Goal: Information Seeking & Learning: Learn about a topic

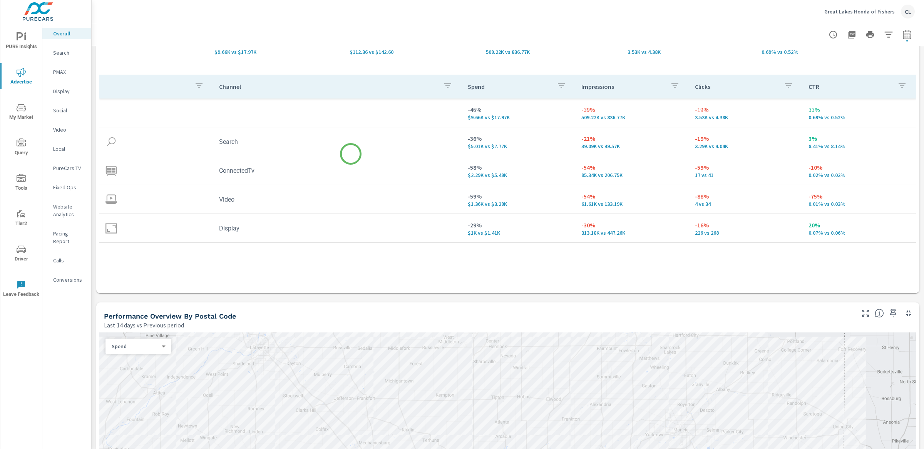
scroll to position [81, 0]
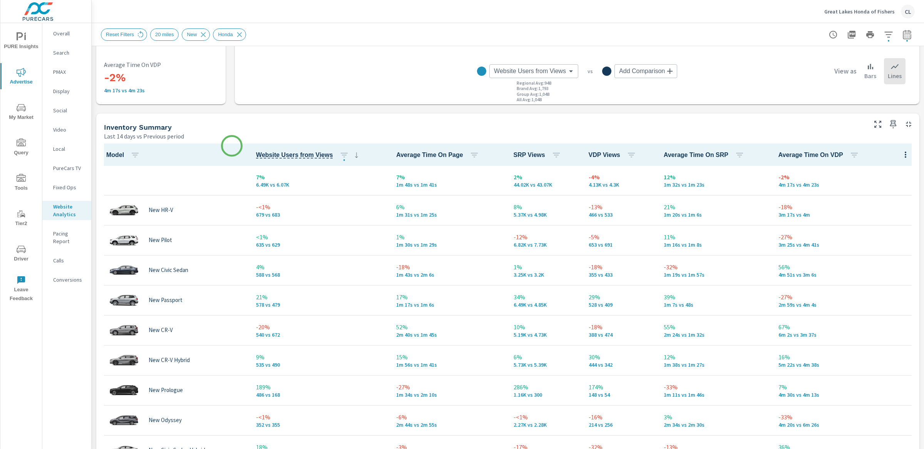
scroll to position [286, 0]
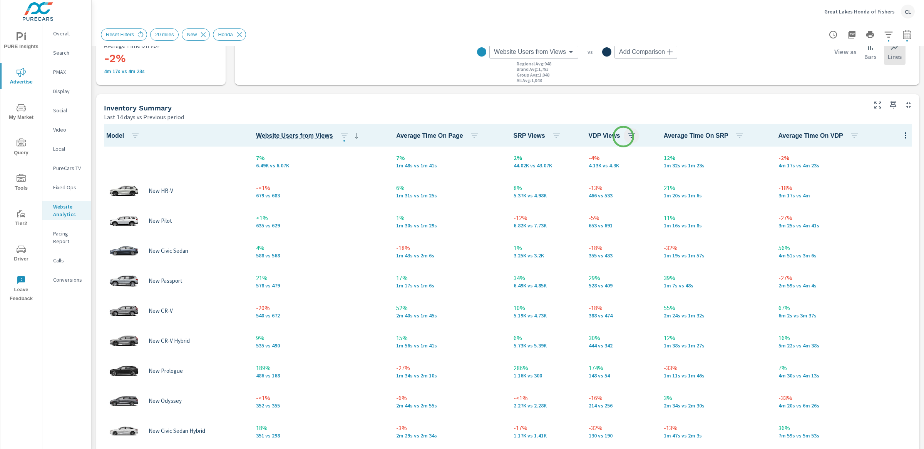
click at [627, 136] on icon "button" at bounding box center [631, 135] width 9 height 9
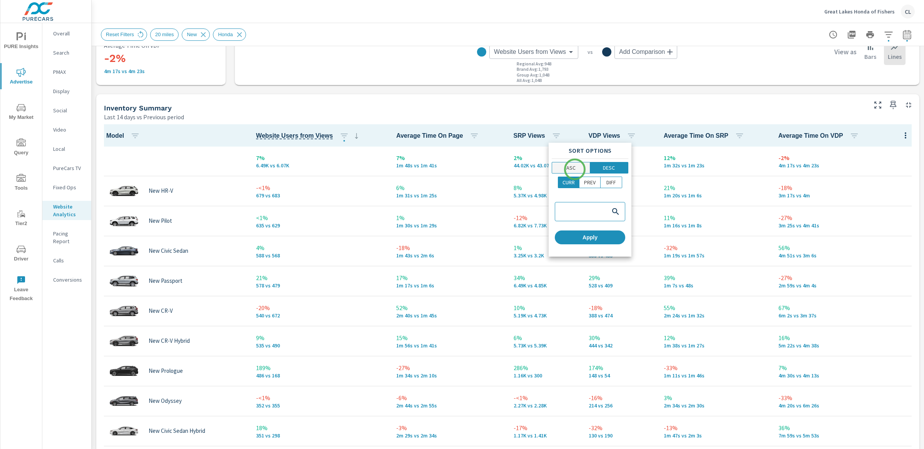
click at [575, 169] on p "ASC" at bounding box center [571, 168] width 9 height 8
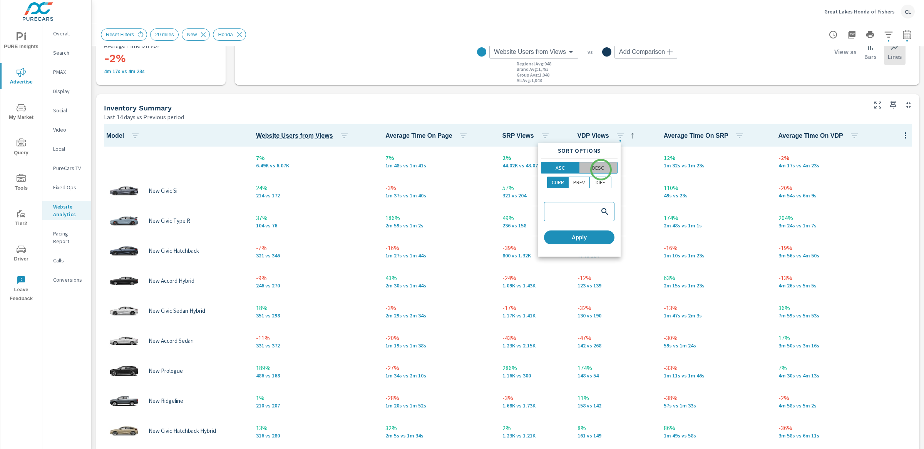
click at [601, 170] on p "DESC" at bounding box center [598, 168] width 12 height 8
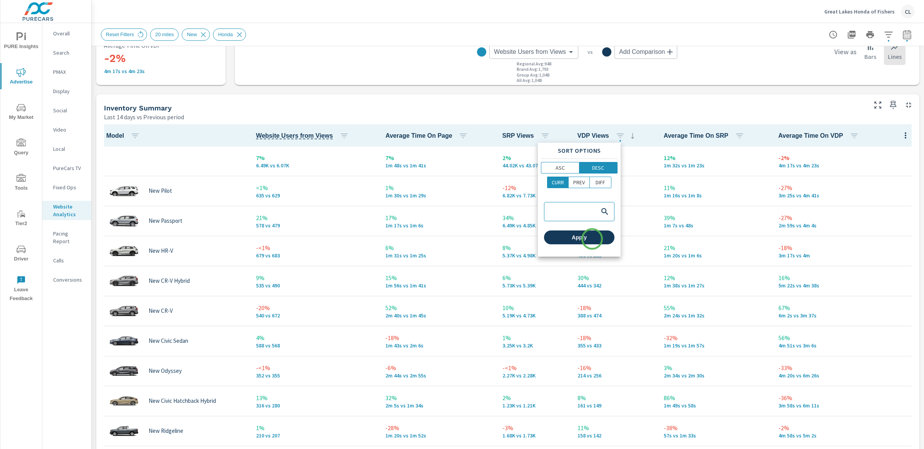
click at [592, 239] on span "Apply" at bounding box center [579, 237] width 64 height 7
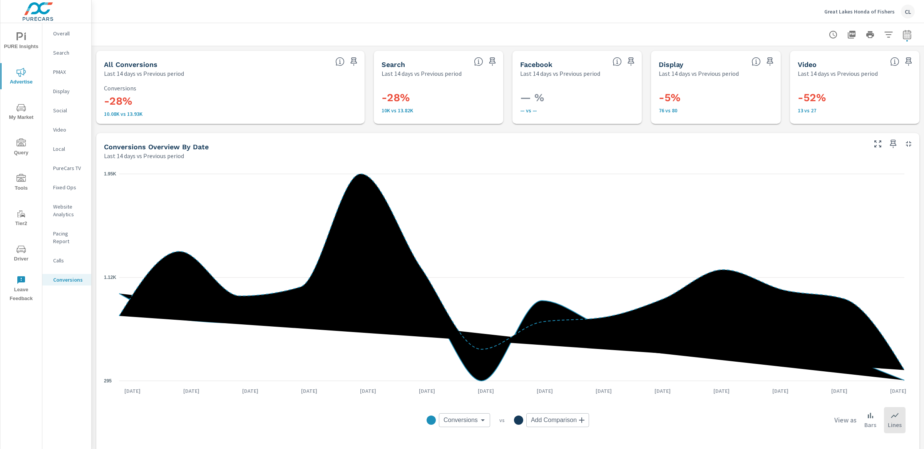
scroll to position [231, 0]
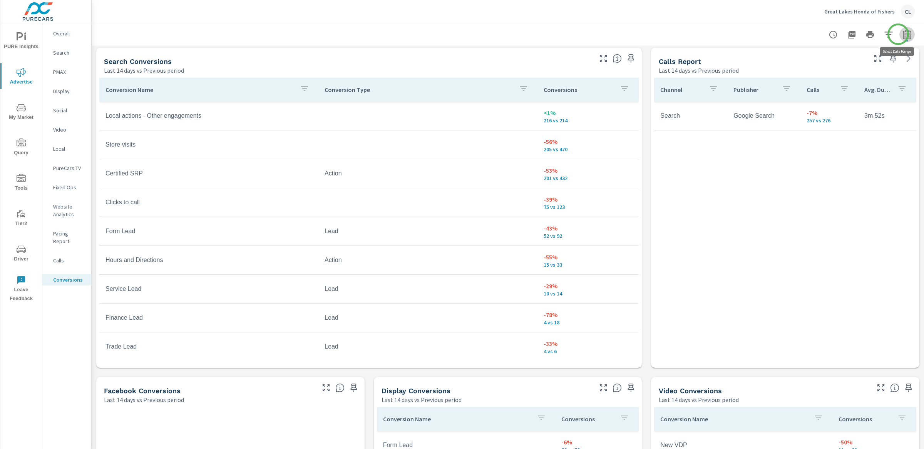
click at [905, 34] on icon "button" at bounding box center [907, 35] width 5 height 3
select select "Last 14 days"
select select "Previous period"
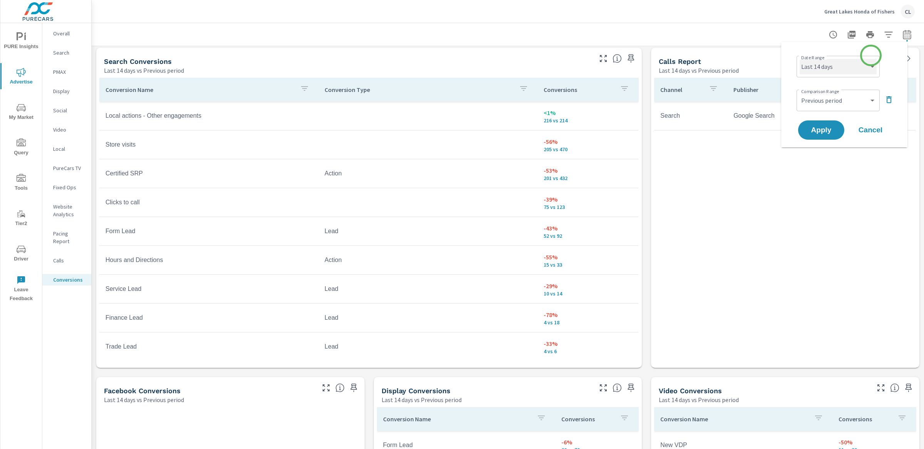
click at [854, 70] on select "Custom Yesterday Last week Last 7 days Last 14 days Last 30 days Last 45 days L…" at bounding box center [838, 66] width 77 height 15
click at [800, 59] on select "Custom Yesterday Last week Last 7 days Last 14 days Last 30 days Last 45 days L…" at bounding box center [838, 66] width 77 height 15
select select "Last 30 days"
click at [825, 124] on button "Apply" at bounding box center [822, 130] width 48 height 20
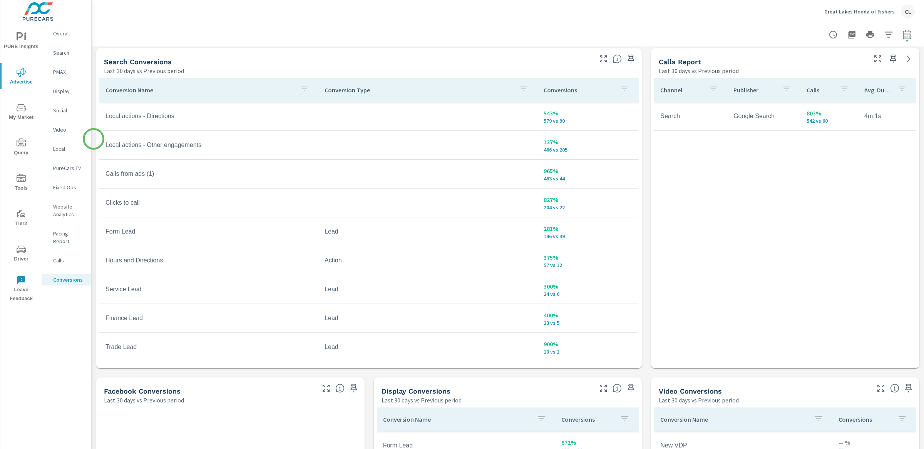
scroll to position [426, 0]
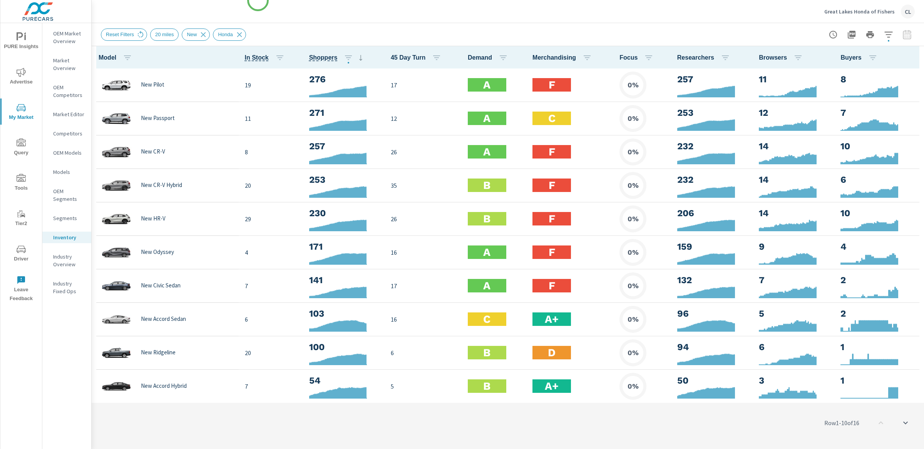
scroll to position [0, 0]
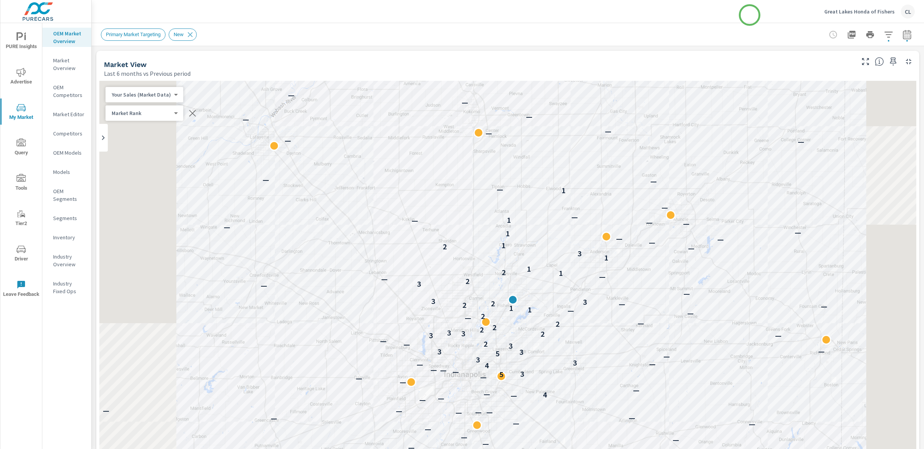
scroll to position [0, 0]
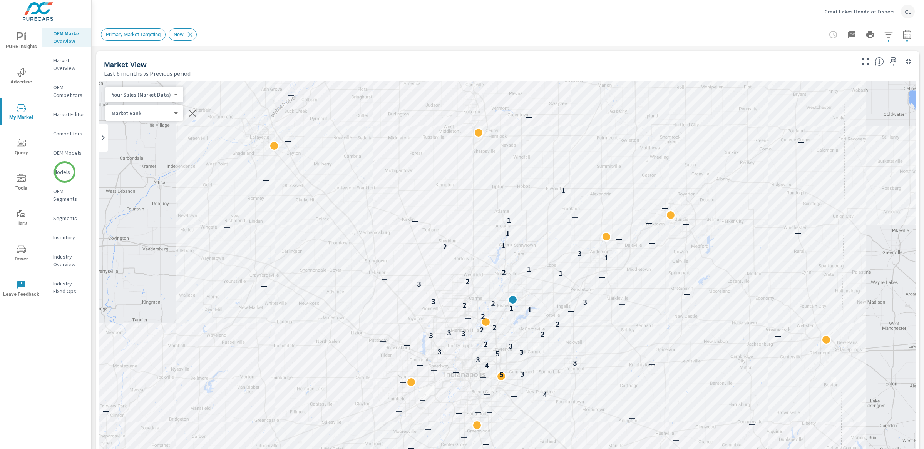
click at [65, 173] on p "Models" at bounding box center [69, 172] width 32 height 8
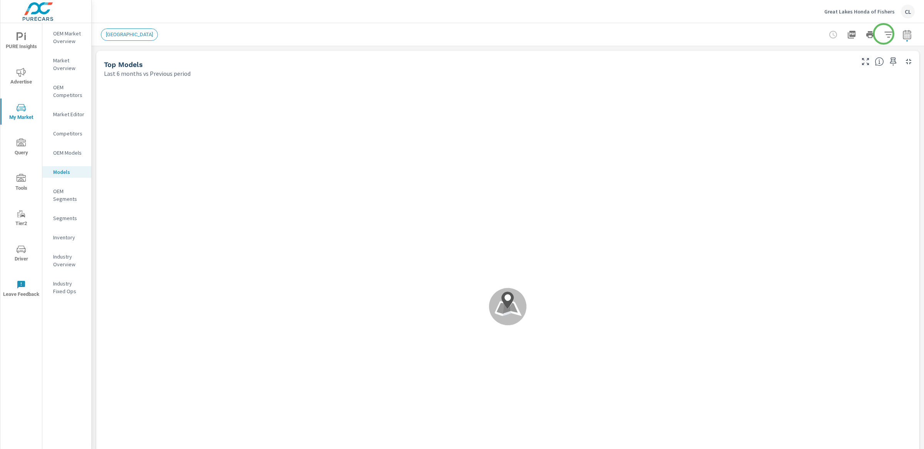
click at [884, 34] on icon "button" at bounding box center [888, 34] width 9 height 9
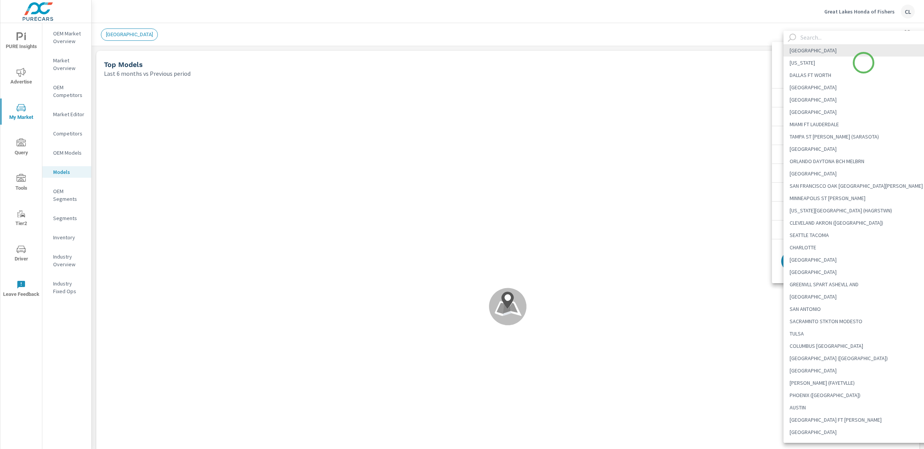
click at [864, 63] on body "PURE Insights Advertise My Market Query Tools Tier2 Driver Leave Feedback OEM M…" at bounding box center [462, 224] width 924 height 449
click at [827, 35] on input "text" at bounding box center [867, 37] width 139 height 13
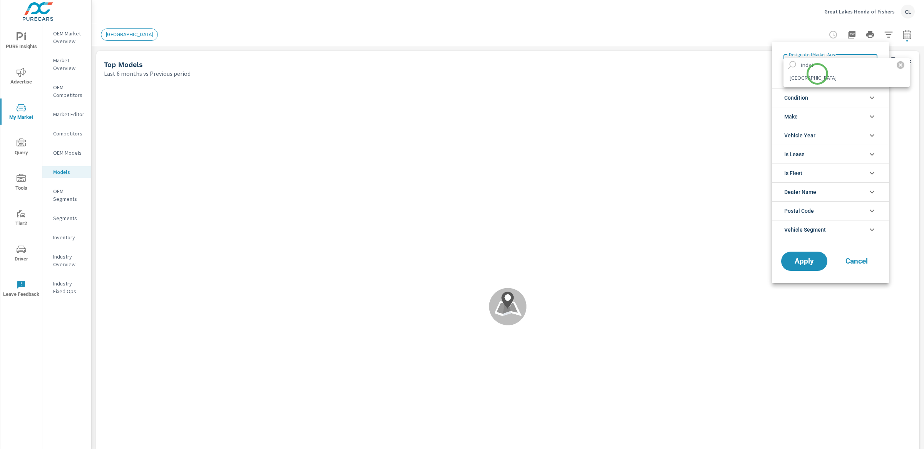
type input "indai"
click at [818, 76] on li "INDIANAPOLIS" at bounding box center [847, 78] width 126 height 12
type Area "INDIANAPOLIS"
click at [821, 97] on li "Condition" at bounding box center [830, 97] width 117 height 19
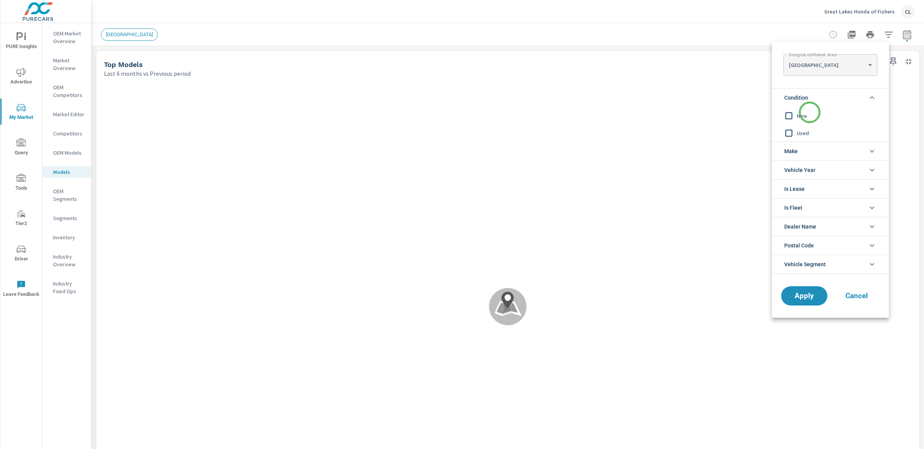
click at [809, 114] on span "New" at bounding box center [839, 115] width 84 height 9
click at [801, 295] on span "Apply" at bounding box center [805, 296] width 32 height 7
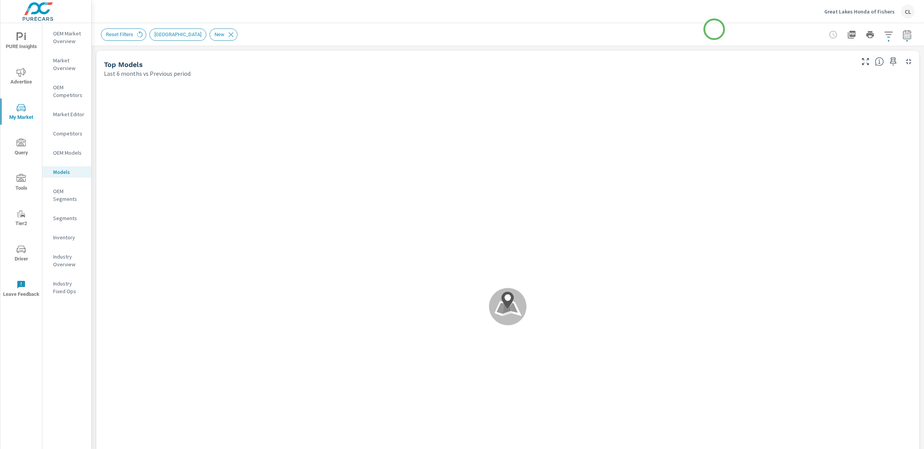
scroll to position [0, 0]
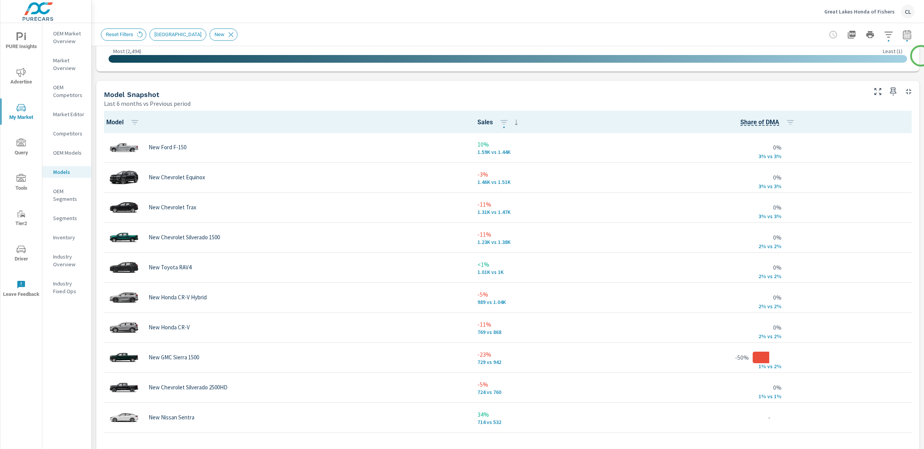
scroll to position [478, 0]
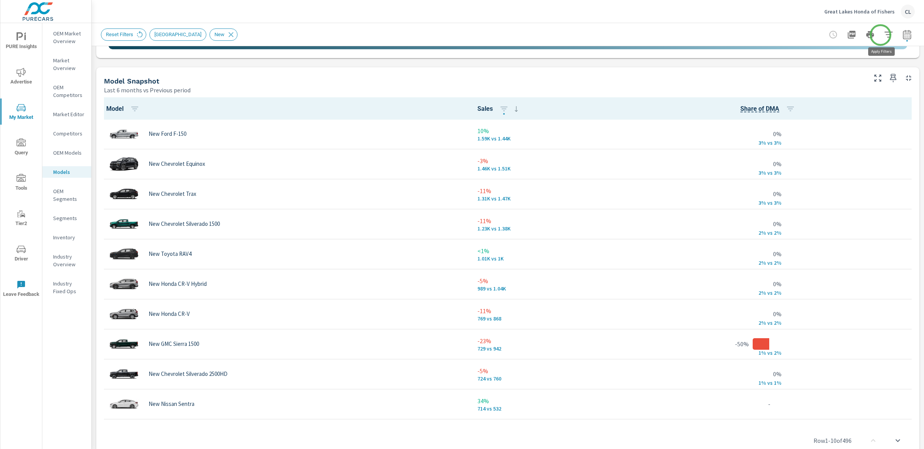
click at [884, 34] on icon "button" at bounding box center [888, 34] width 9 height 9
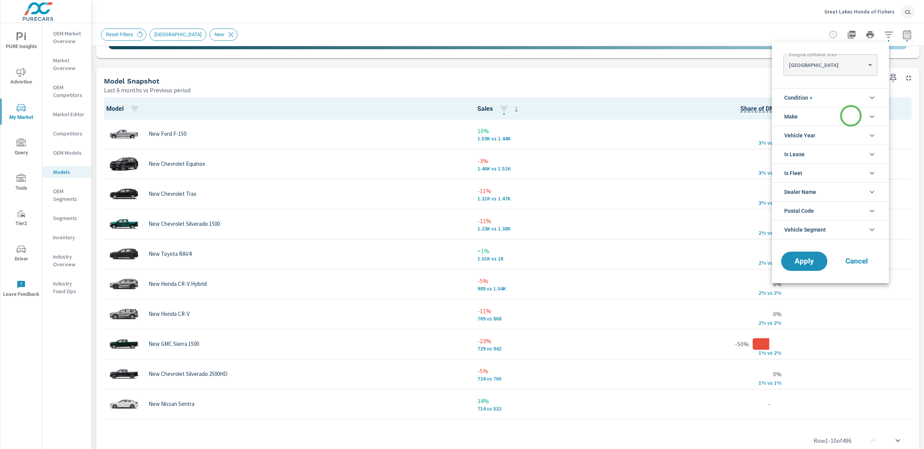
click at [851, 116] on li "Make" at bounding box center [830, 116] width 117 height 19
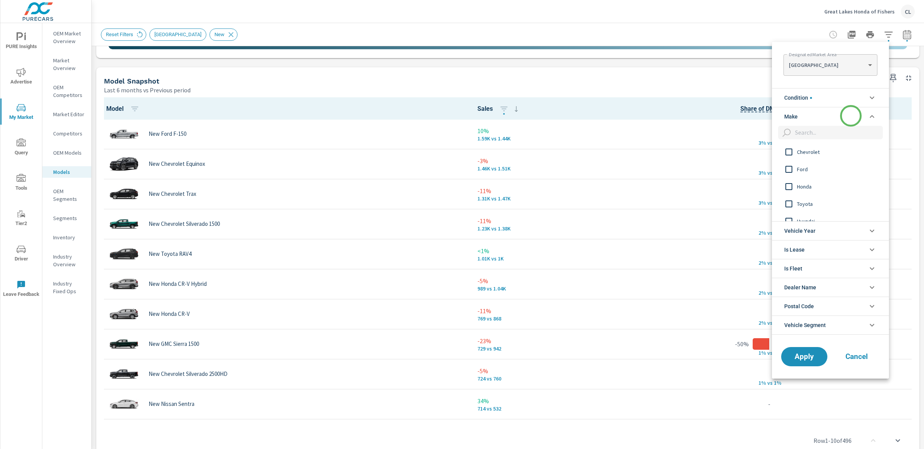
click at [851, 116] on li "Make" at bounding box center [830, 116] width 117 height 19
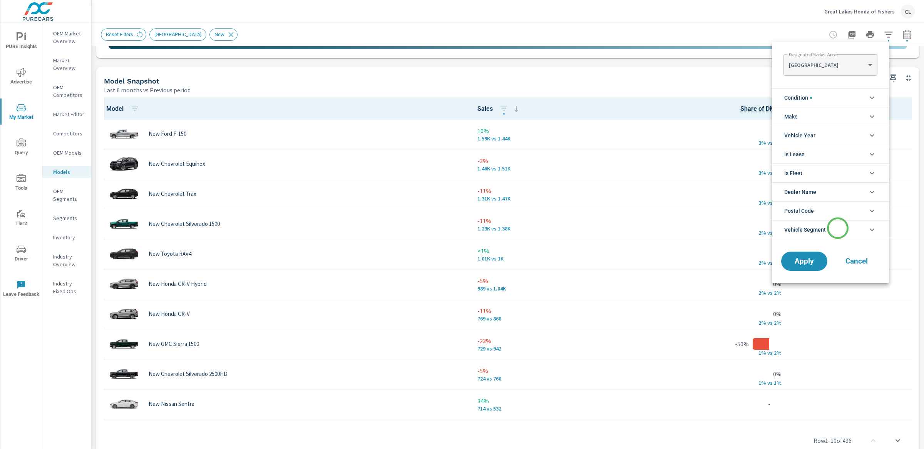
click at [838, 228] on li "Vehicle Segment" at bounding box center [830, 229] width 117 height 19
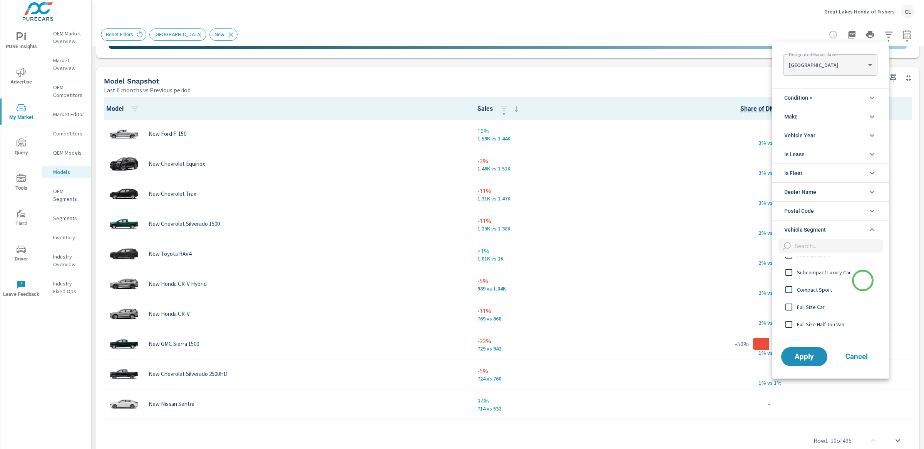
scroll to position [421, 0]
click at [830, 330] on span "Full Size Half Ton Van" at bounding box center [839, 330] width 84 height 9
click at [831, 327] on span "Full Size Half Ton Van" at bounding box center [839, 326] width 84 height 9
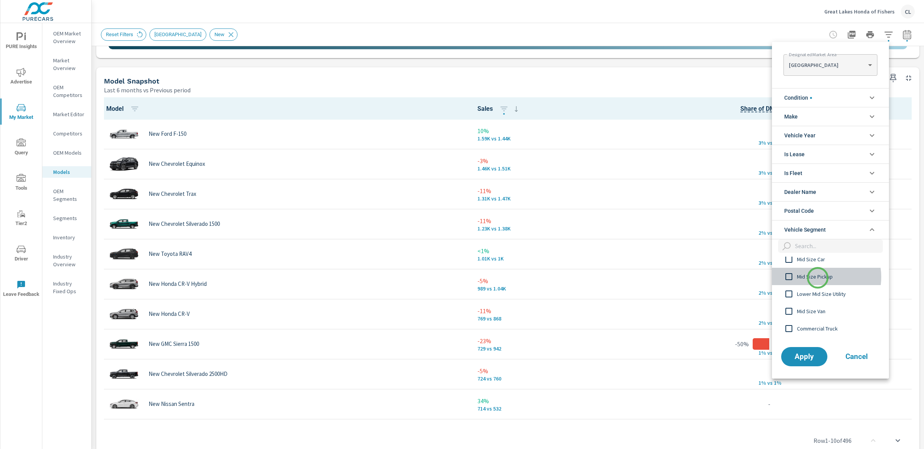
click at [818, 278] on span "Mid Size Pickup" at bounding box center [839, 276] width 84 height 9
click at [838, 288] on span "Lower Mid Size Utility" at bounding box center [839, 287] width 84 height 9
click at [802, 364] on button "Apply" at bounding box center [805, 357] width 48 height 20
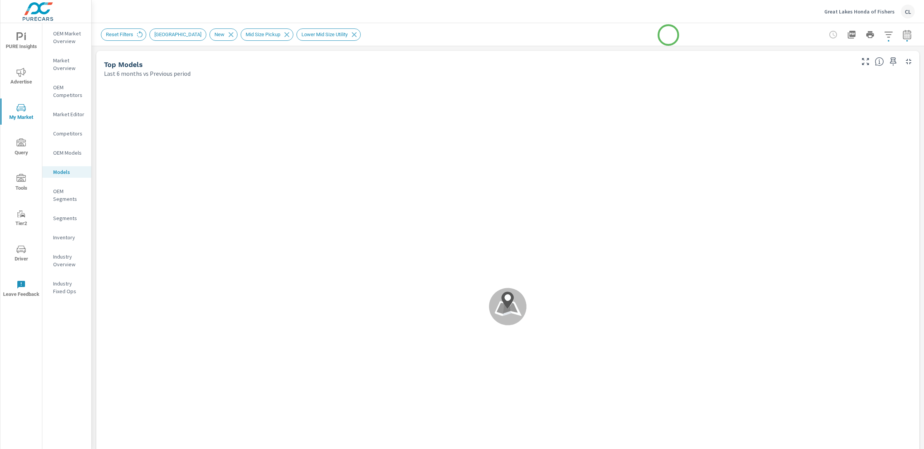
scroll to position [0, 0]
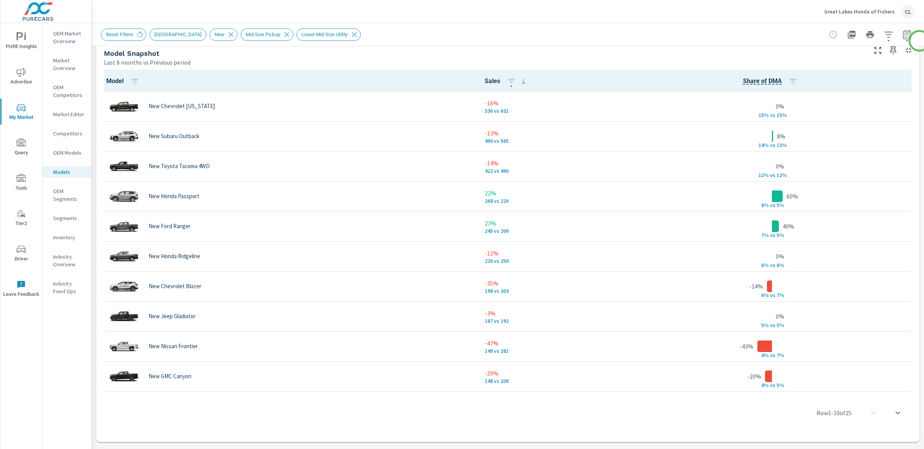
scroll to position [507, 0]
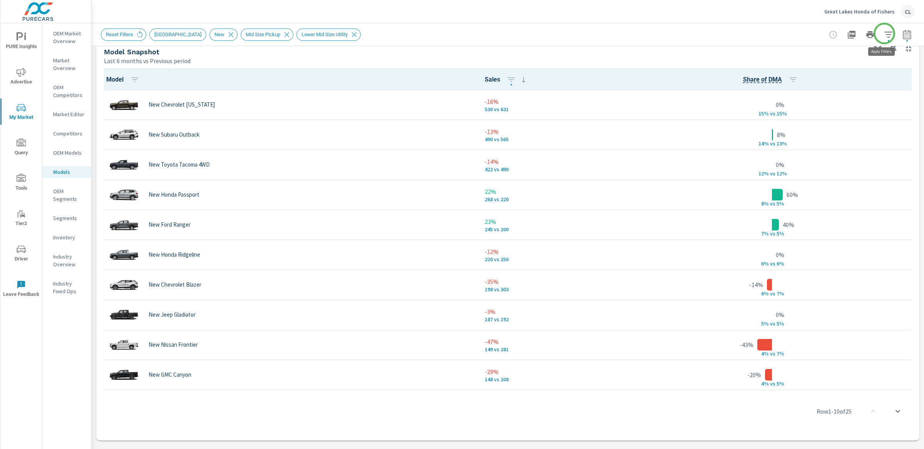
click at [885, 33] on icon "button" at bounding box center [888, 34] width 9 height 9
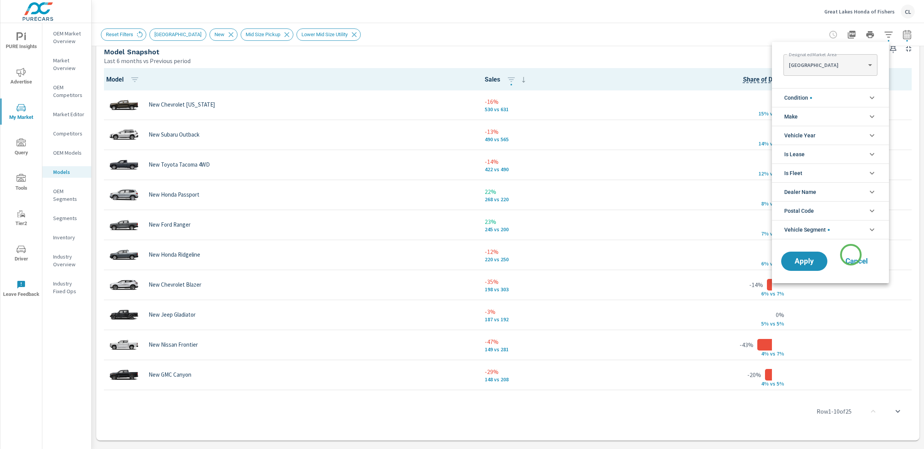
click at [852, 258] on span "Cancel" at bounding box center [857, 261] width 31 height 7
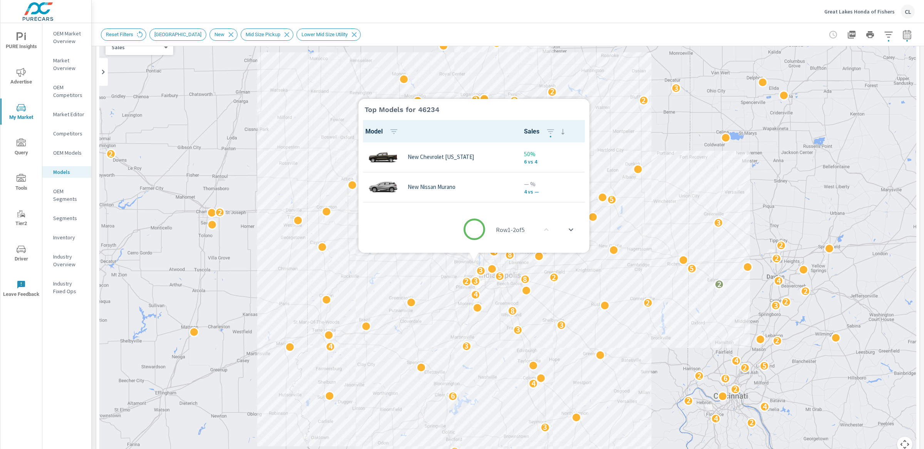
scroll to position [0, 0]
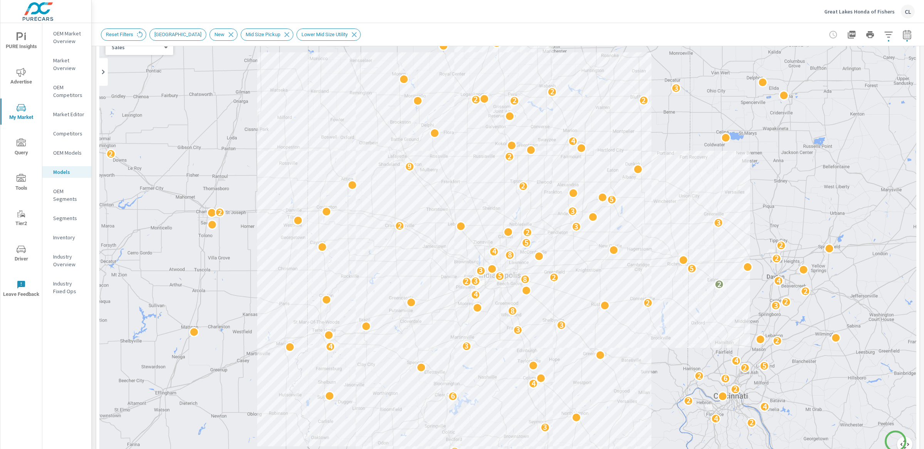
click at [897, 442] on button "Map camera controls" at bounding box center [904, 444] width 15 height 15
click at [900, 443] on button "Map camera controls" at bounding box center [904, 444] width 15 height 15
click at [900, 442] on button "Map camera controls" at bounding box center [904, 444] width 15 height 15
click at [882, 405] on button "Zoom in" at bounding box center [885, 406] width 15 height 15
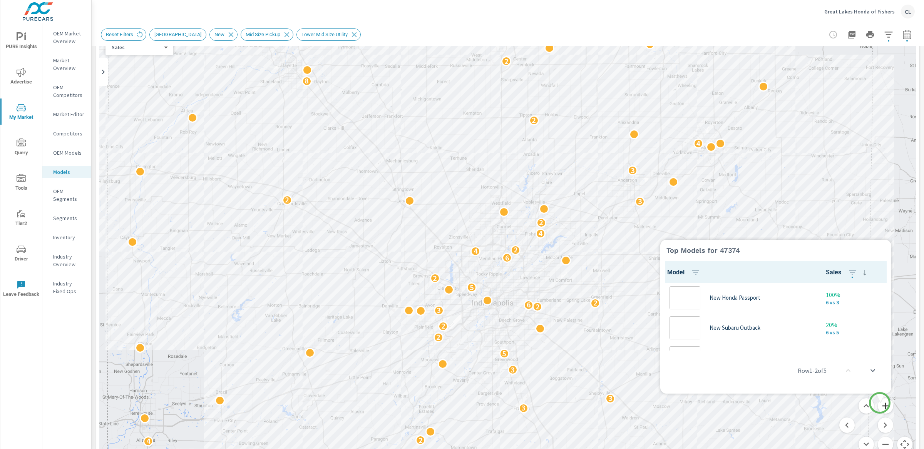
scroll to position [0, 0]
click at [880, 403] on button "Zoom in" at bounding box center [885, 406] width 15 height 15
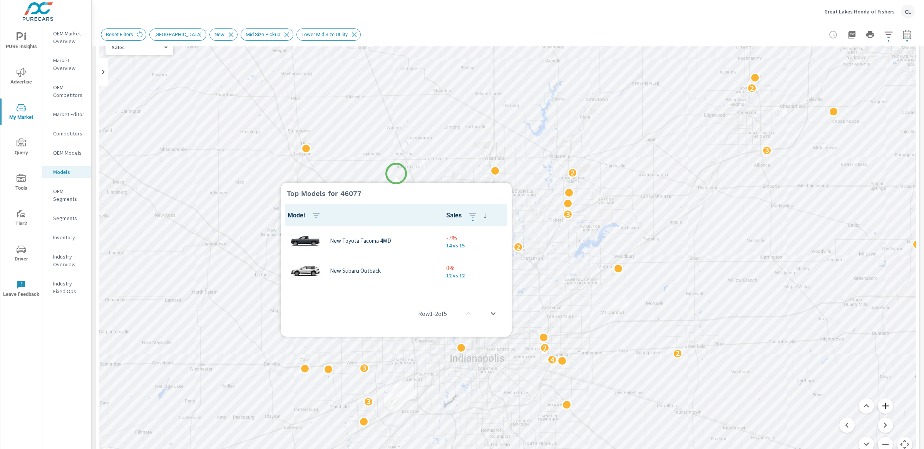
scroll to position [0, 0]
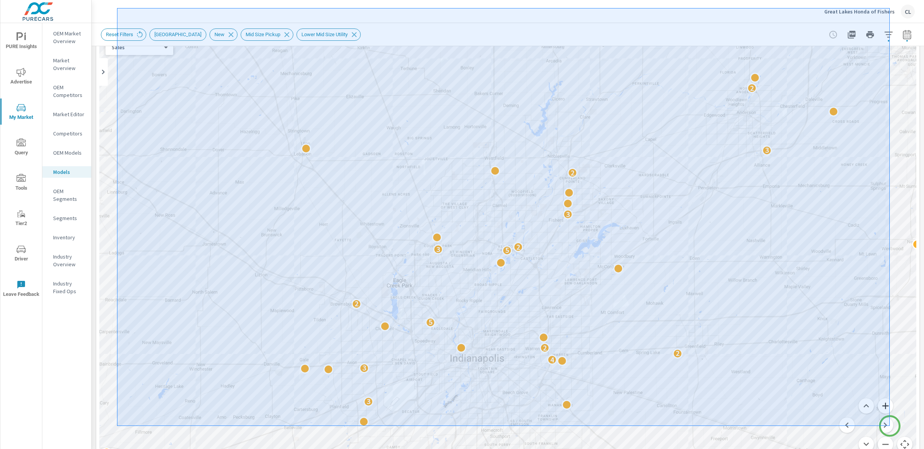
drag, startPoint x: 137, startPoint y: 38, endPoint x: 890, endPoint y: 426, distance: 847.7
click at [890, 426] on div at bounding box center [462, 224] width 924 height 449
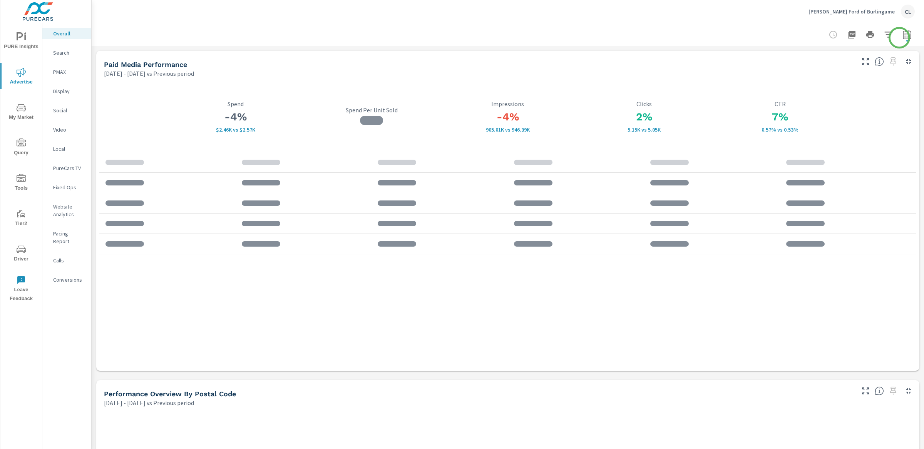
click at [903, 36] on icon "button" at bounding box center [907, 34] width 9 height 9
select select "Previous period"
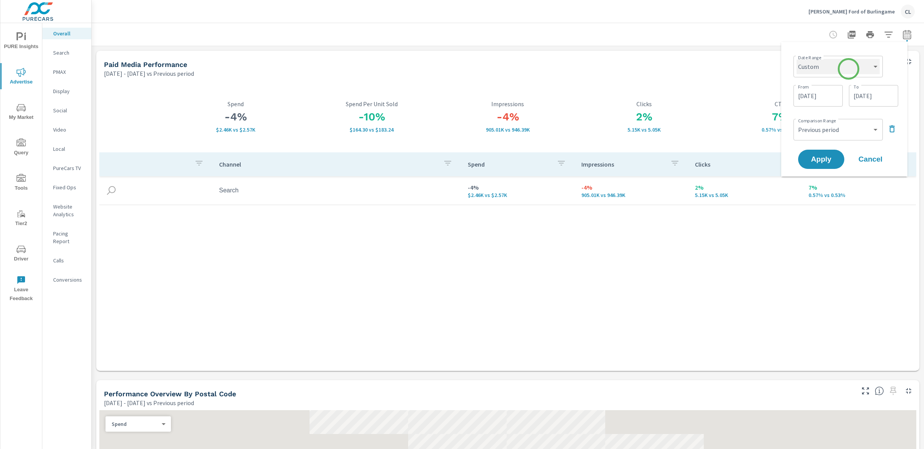
click at [849, 68] on select "Custom [DATE] Last week Last 7 days Last 14 days Last 30 days Last 45 days Last…" at bounding box center [838, 66] width 83 height 15
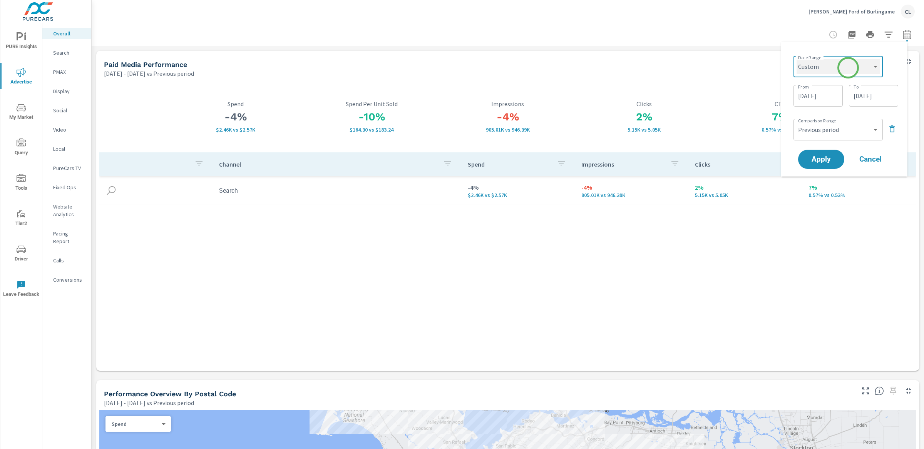
click at [797, 59] on select "Custom [DATE] Last week Last 7 days Last 14 days Last 30 days Last 45 days Last…" at bounding box center [838, 66] width 83 height 15
select select "Month to date"
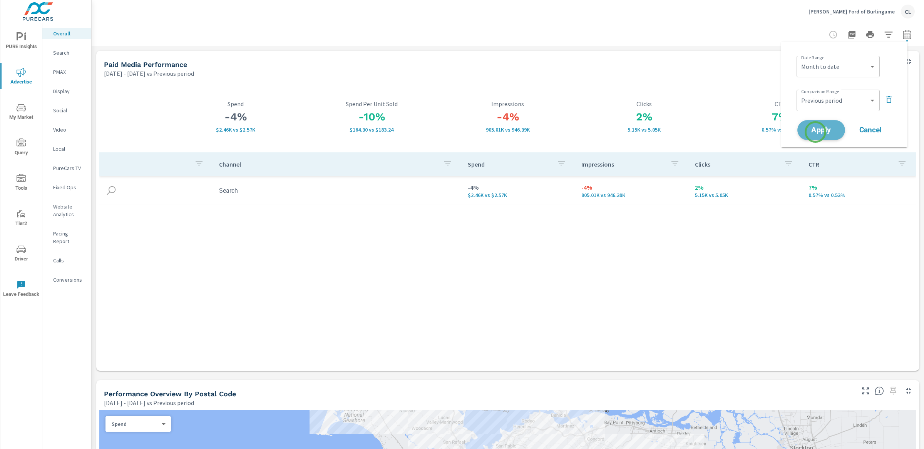
click at [816, 132] on span "Apply" at bounding box center [822, 130] width 32 height 7
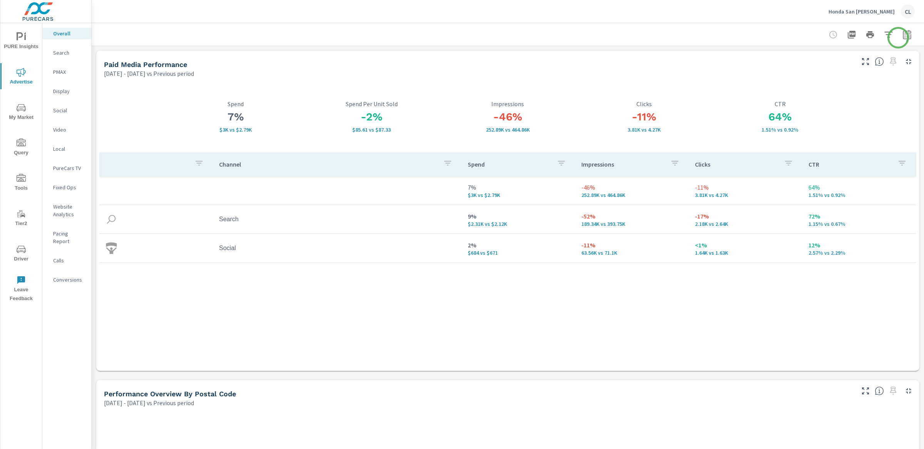
click at [903, 36] on icon "button" at bounding box center [907, 34] width 9 height 9
select select "Previous period"
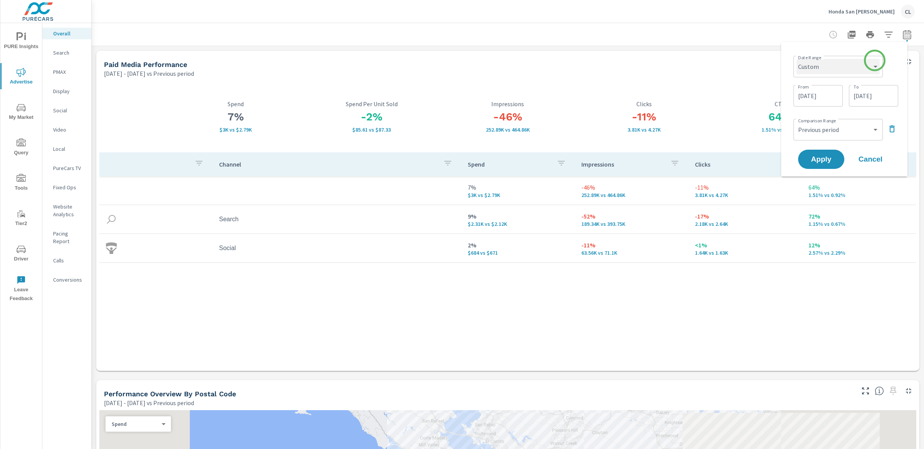
click at [864, 65] on select "Custom [DATE] Last week Last 7 days Last 14 days Last 30 days Last 45 days Last…" at bounding box center [838, 66] width 83 height 15
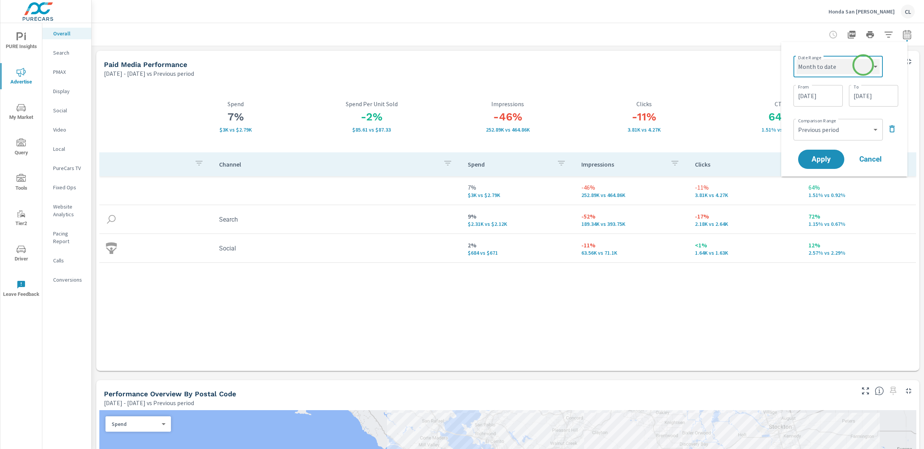
click at [797, 59] on select "Custom [DATE] Last week Last 7 days Last 14 days Last 30 days Last 45 days Last…" at bounding box center [838, 66] width 83 height 15
select select "Month to date"
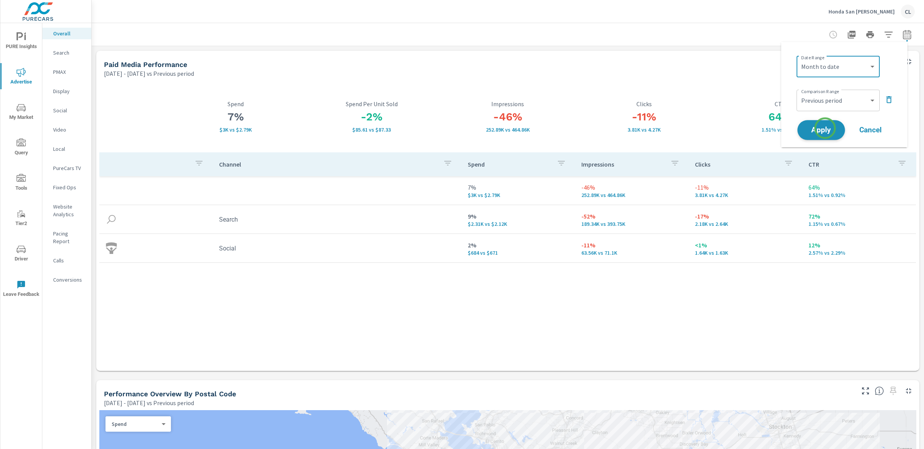
click at [825, 128] on span "Apply" at bounding box center [822, 130] width 32 height 7
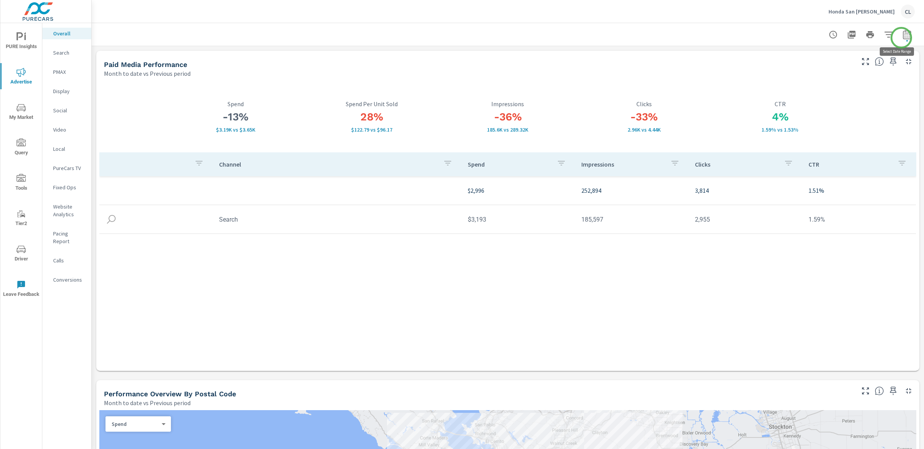
click at [903, 38] on icon "button" at bounding box center [907, 34] width 9 height 9
select select "Month to date"
select select "Previous period"
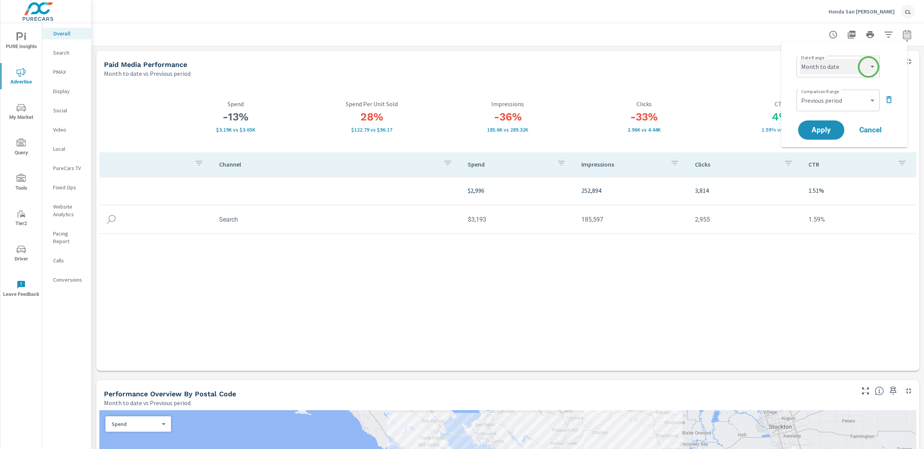
click at [869, 67] on select "Custom [DATE] Last week Last 7 days Last 14 days Last 30 days Last 45 days Last…" at bounding box center [838, 66] width 77 height 15
click at [800, 59] on select "Custom [DATE] Last week Last 7 days Last 14 days Last 30 days Last 45 days Last…" at bounding box center [838, 66] width 77 height 15
select select "Last 90 days"
click at [822, 128] on span "Apply" at bounding box center [822, 130] width 32 height 7
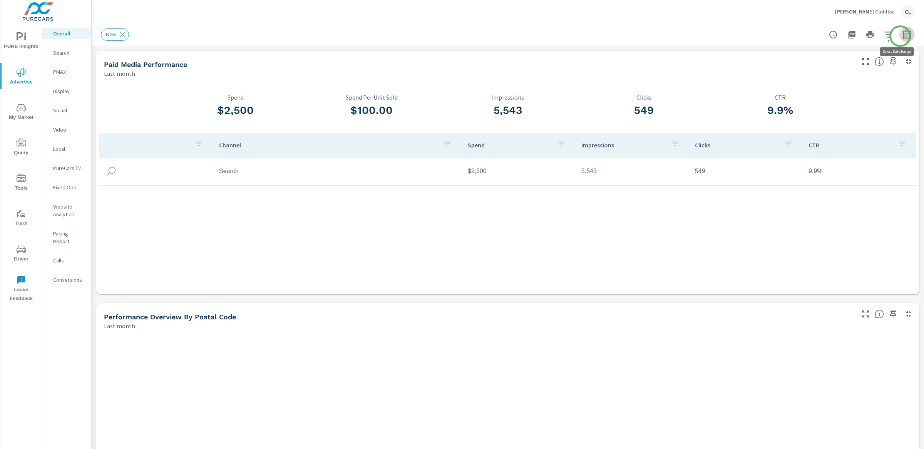
click at [903, 36] on icon "button" at bounding box center [907, 34] width 9 height 9
select select "Last month"
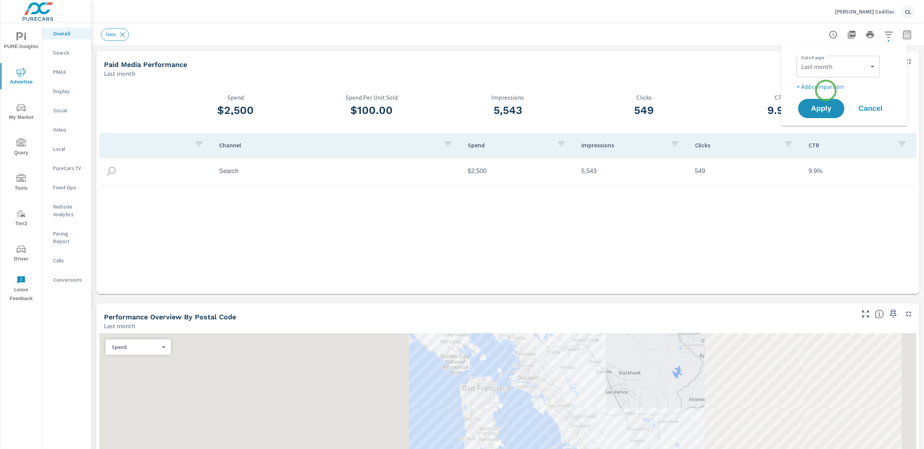
click at [826, 91] on p "+ Add comparison" at bounding box center [846, 86] width 99 height 9
select select "Previous period"
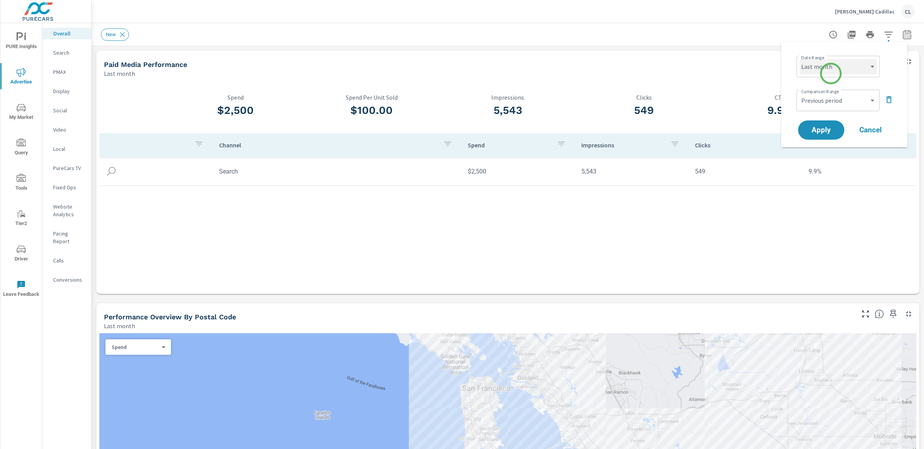
click at [833, 67] on select "Custom [DATE] Last week Last 7 days Last 14 days Last 30 days Last 45 days Last…" at bounding box center [838, 66] width 77 height 15
click at [800, 59] on select "Custom [DATE] Last week Last 7 days Last 14 days Last 30 days Last 45 days Last…" at bounding box center [838, 66] width 77 height 15
select select "Month to date"
click at [822, 127] on span "Apply" at bounding box center [822, 130] width 32 height 7
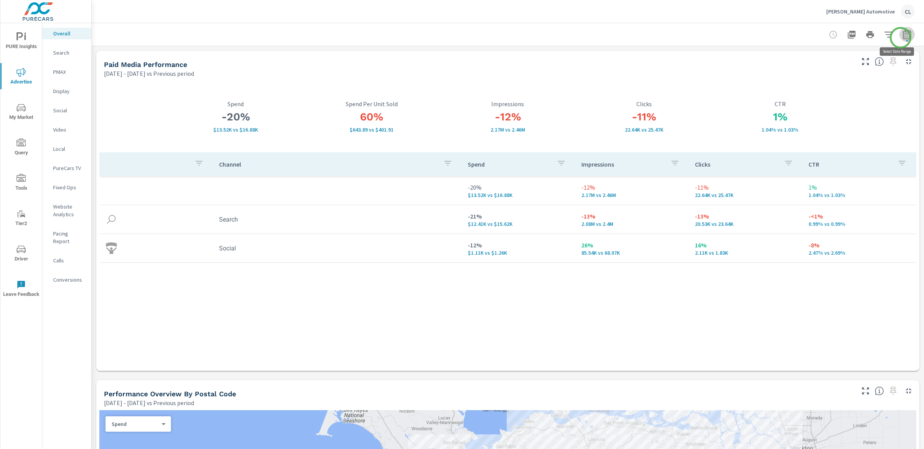
click at [903, 38] on icon "button" at bounding box center [907, 34] width 9 height 9
select select "Previous period"
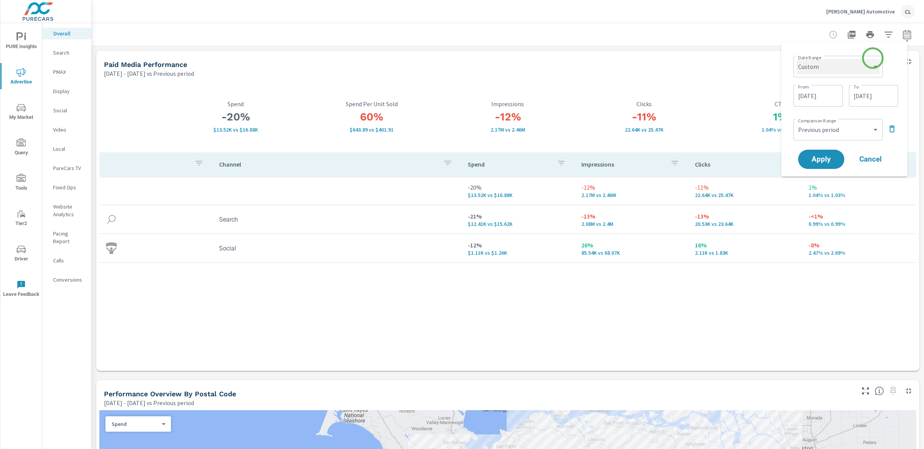
click at [858, 70] on select "Custom [DATE] Last week Last 7 days Last 14 days Last 30 days Last 45 days Last…" at bounding box center [838, 66] width 83 height 15
click at [797, 59] on select "Custom [DATE] Last week Last 7 days Last 14 days Last 30 days Last 45 days Last…" at bounding box center [838, 66] width 83 height 15
select select "Month to date"
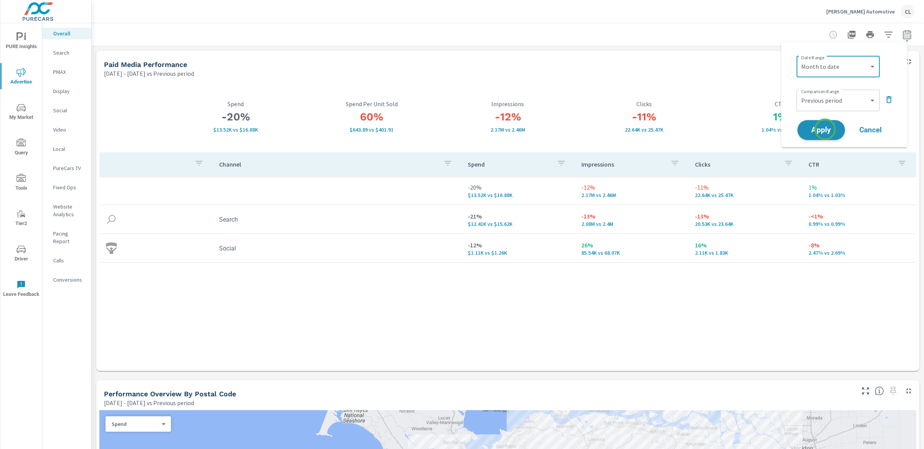
click at [825, 127] on span "Apply" at bounding box center [822, 130] width 32 height 7
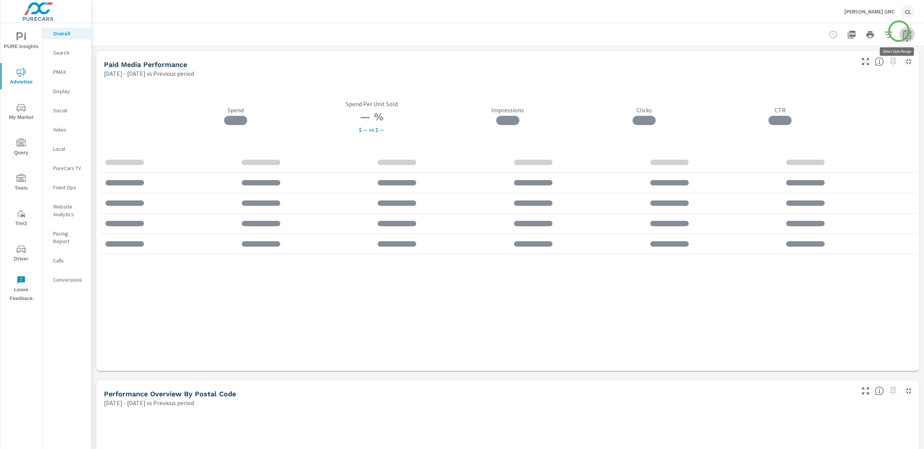
click at [903, 31] on icon "button" at bounding box center [907, 34] width 9 height 9
select select "Previous period"
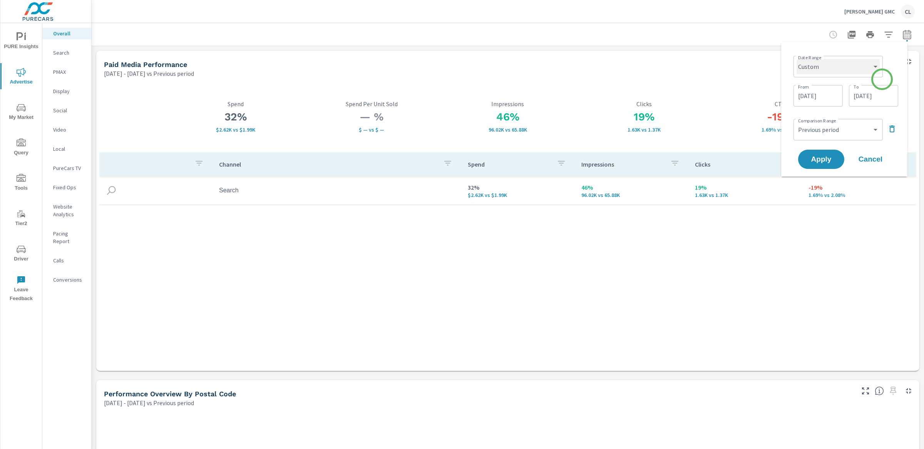
click at [878, 70] on select "Custom Yesterday Last week Last 7 days Last 14 days Last 30 days Last 45 days L…" at bounding box center [838, 66] width 83 height 15
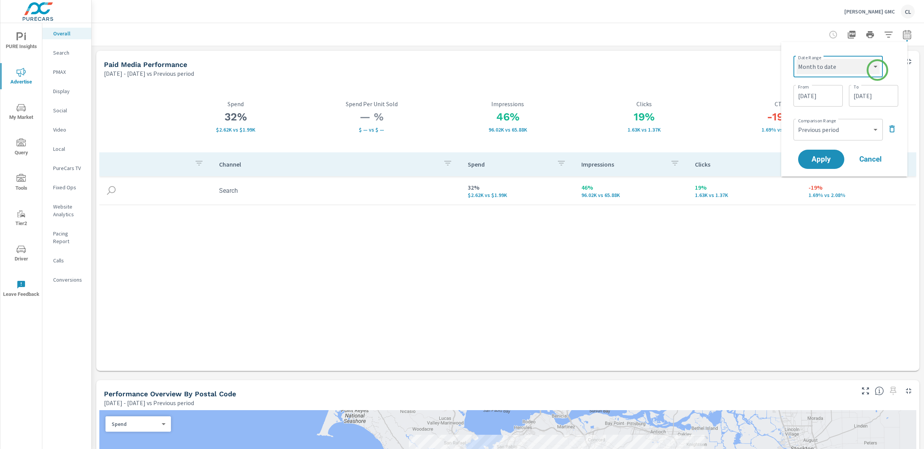
click at [797, 59] on select "Custom Yesterday Last week Last 7 days Last 14 days Last 30 days Last 45 days L…" at bounding box center [838, 66] width 83 height 15
select select "Month to date"
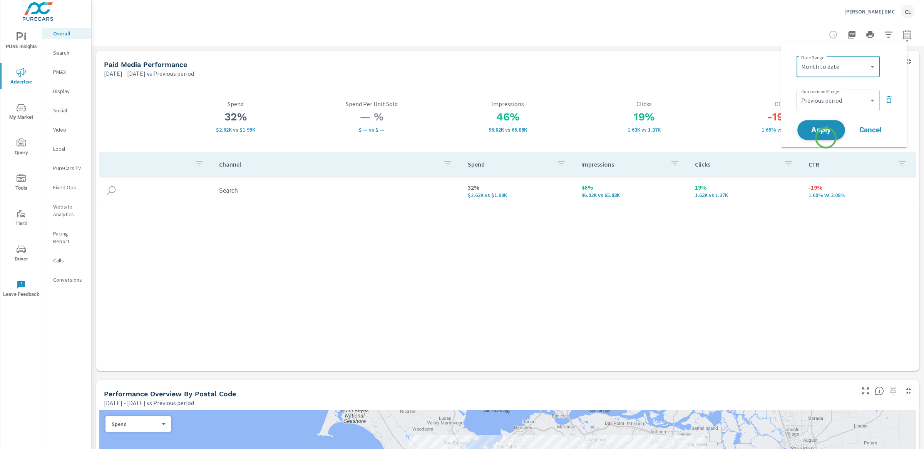
click at [825, 130] on span "Apply" at bounding box center [822, 130] width 32 height 7
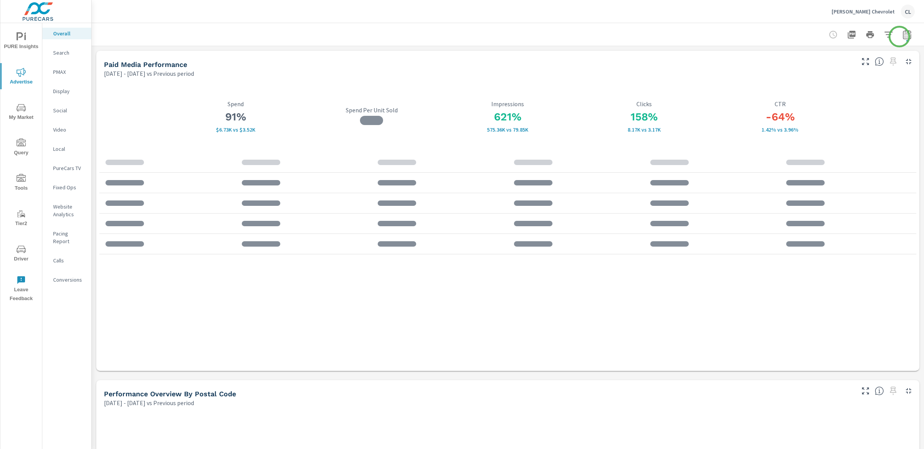
click at [905, 37] on icon "button" at bounding box center [907, 35] width 5 height 3
select select "Previous period"
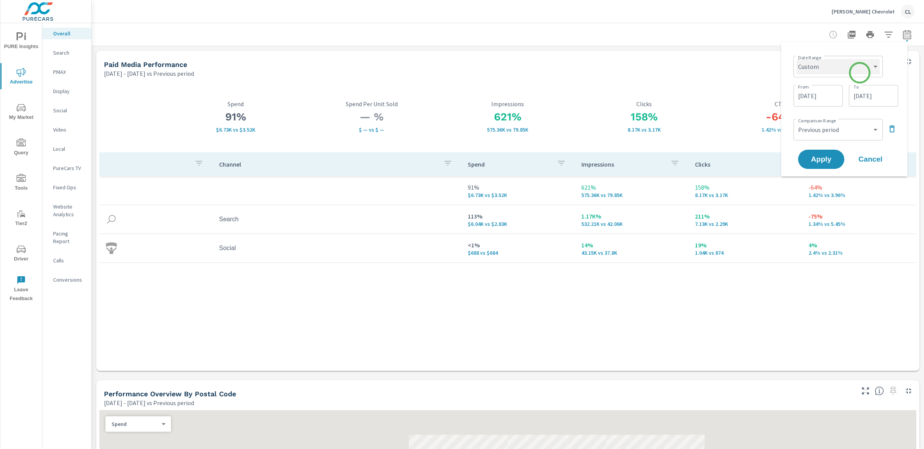
click at [860, 73] on select "Custom [DATE] Last week Last 7 days Last 14 days Last 30 days Last 45 days Last…" at bounding box center [838, 66] width 83 height 15
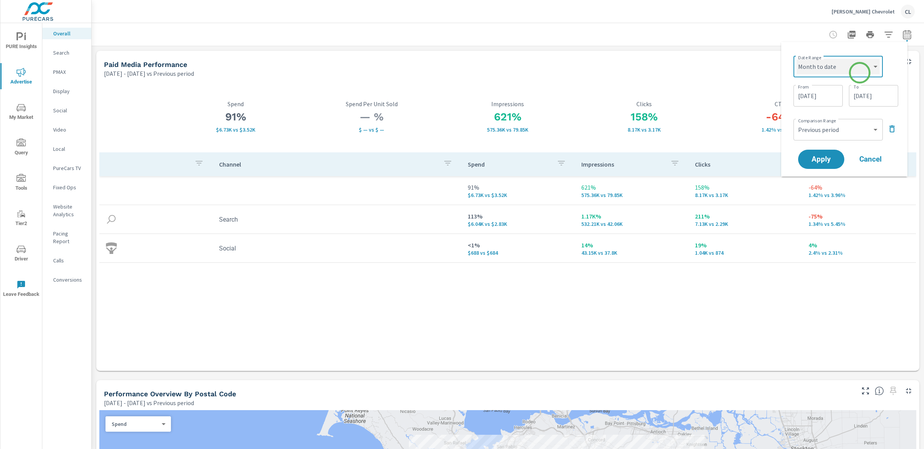
click at [797, 59] on select "Custom [DATE] Last week Last 7 days Last 14 days Last 30 days Last 45 days Last…" at bounding box center [838, 66] width 83 height 15
select select "Month to date"
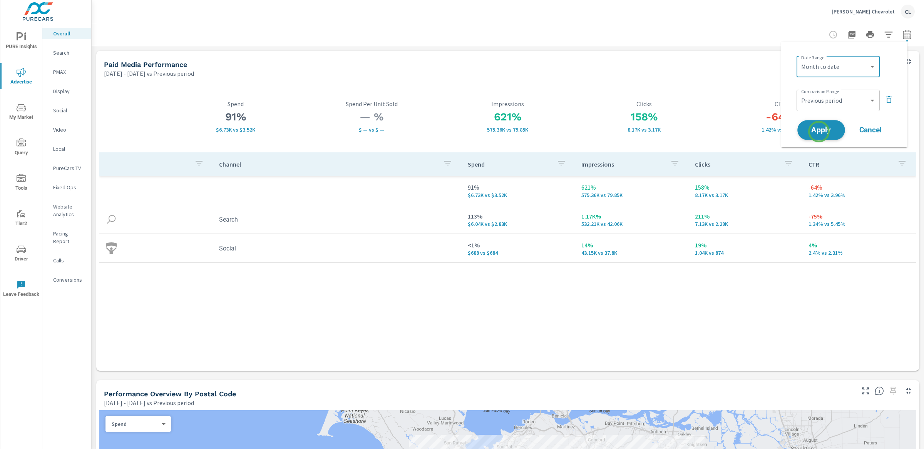
click at [820, 130] on span "Apply" at bounding box center [822, 130] width 32 height 7
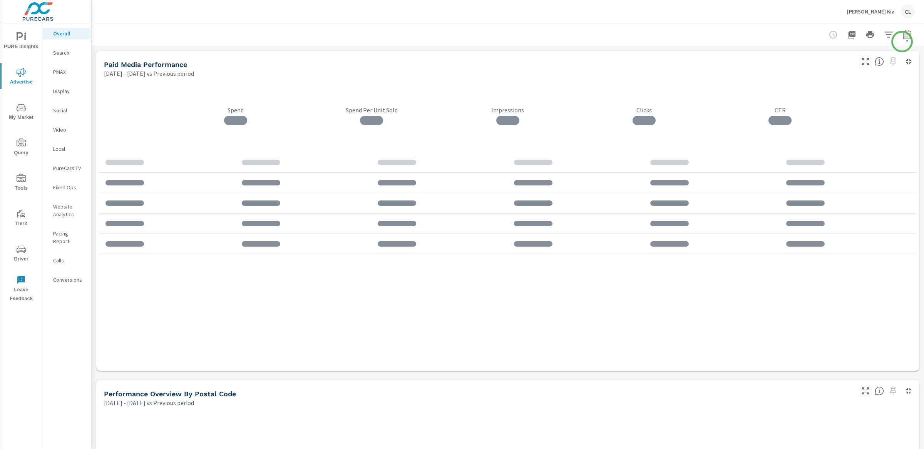
click at [905, 35] on icon "button" at bounding box center [907, 35] width 5 height 3
select select "Previous period"
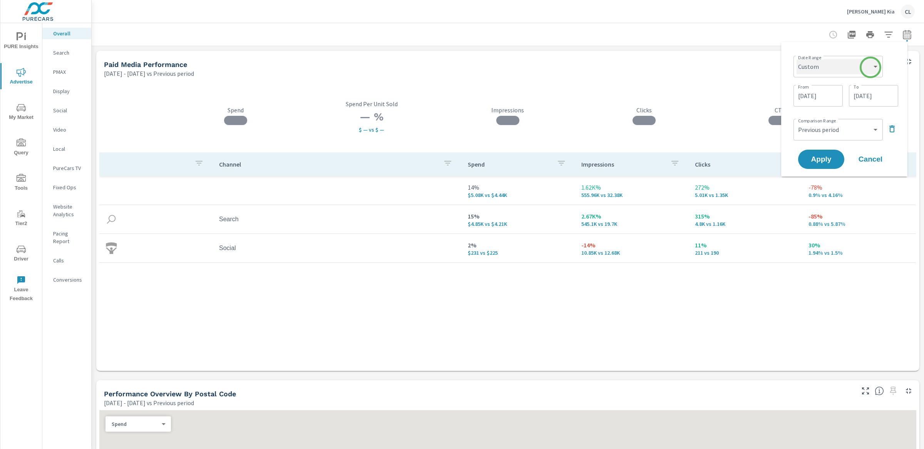
click at [869, 67] on select "Custom [DATE] Last week Last 7 days Last 14 days Last 30 days Last 45 days Last…" at bounding box center [838, 66] width 83 height 15
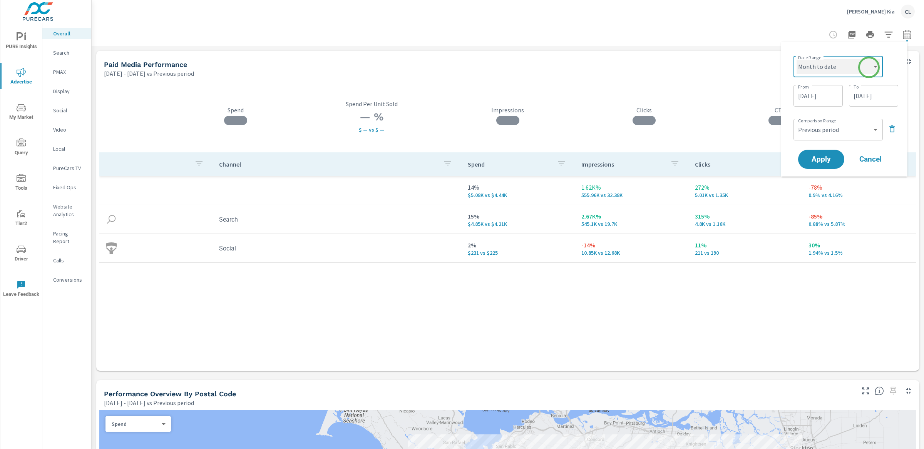
click at [797, 59] on select "Custom [DATE] Last week Last 7 days Last 14 days Last 30 days Last 45 days Last…" at bounding box center [838, 66] width 83 height 15
select select "Month to date"
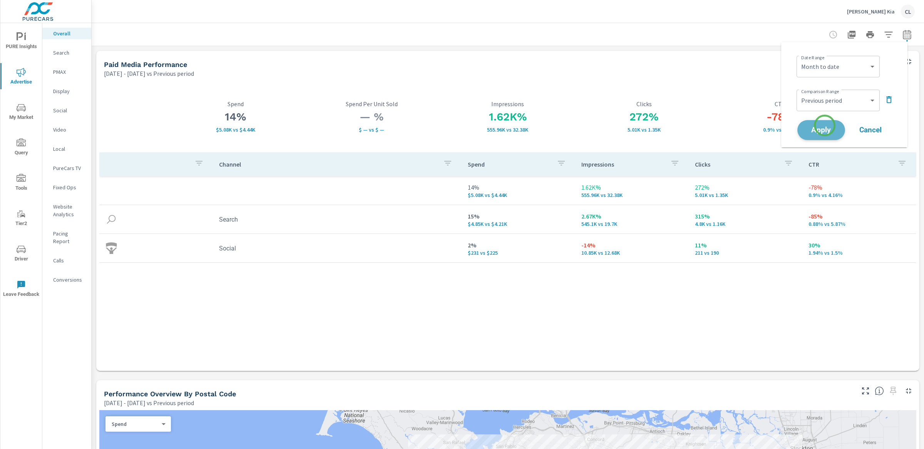
click at [825, 127] on span "Apply" at bounding box center [822, 130] width 32 height 7
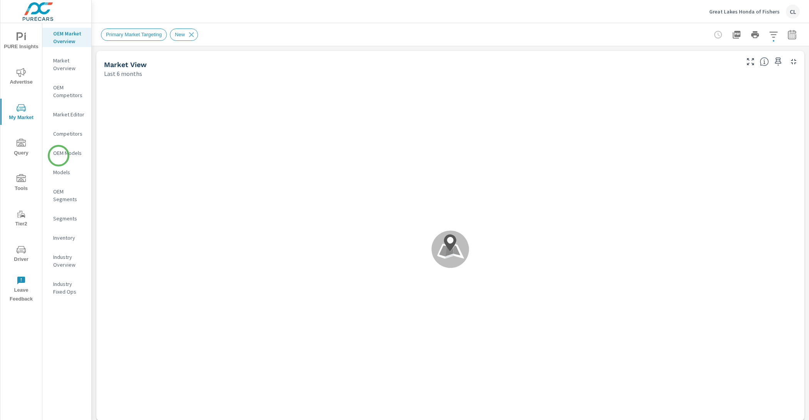
scroll to position [0, 0]
click at [59, 156] on p "OEM Models" at bounding box center [69, 153] width 32 height 8
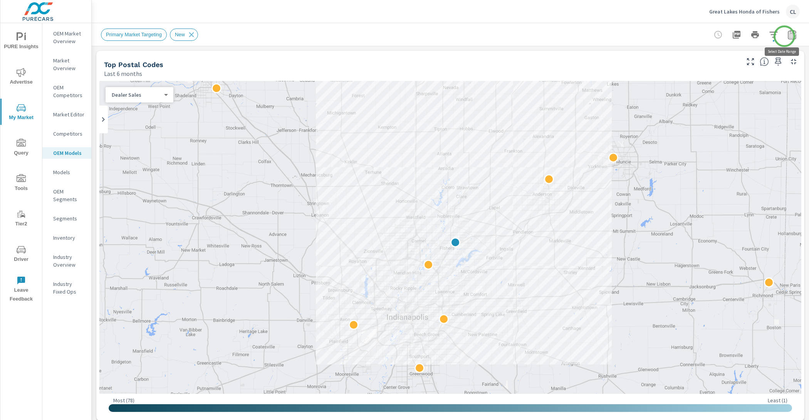
click at [788, 35] on icon "button" at bounding box center [792, 34] width 8 height 9
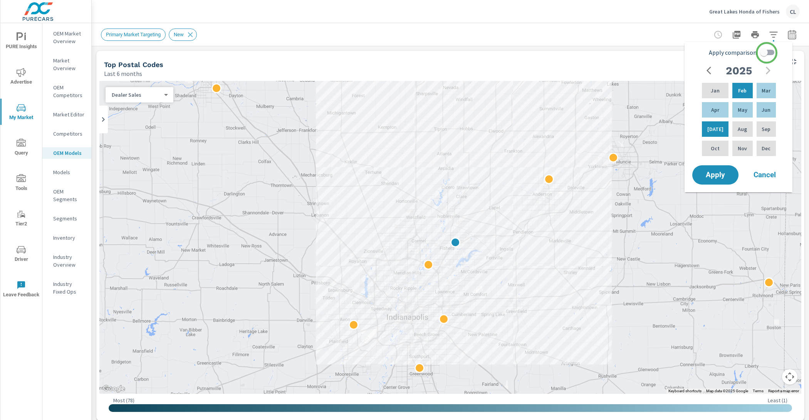
click at [769, 47] on input "Apply comparison" at bounding box center [764, 52] width 44 height 15
checkbox input "true"
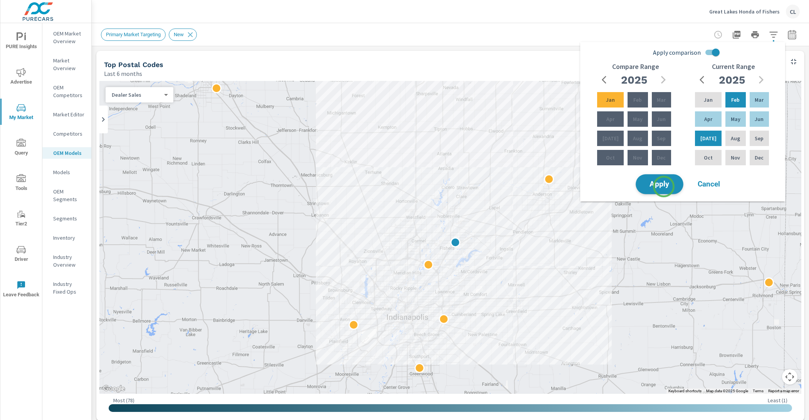
click at [664, 186] on span "Apply" at bounding box center [660, 184] width 32 height 7
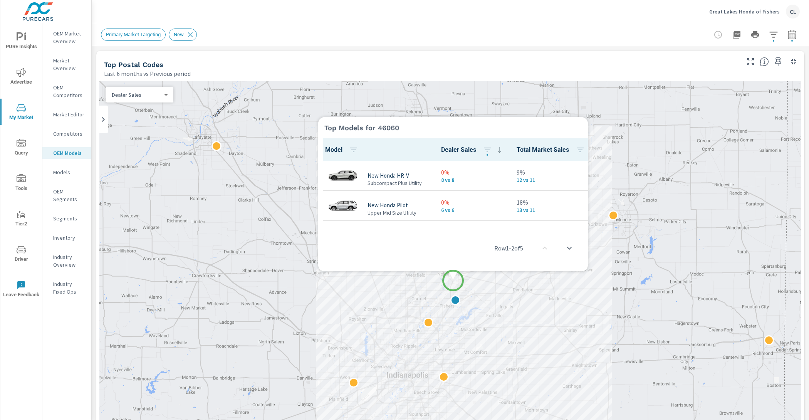
scroll to position [0, 0]
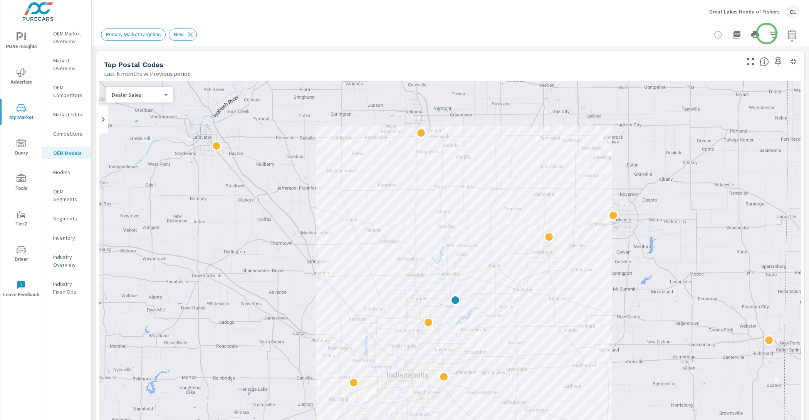
click at [769, 33] on icon "button" at bounding box center [773, 34] width 9 height 9
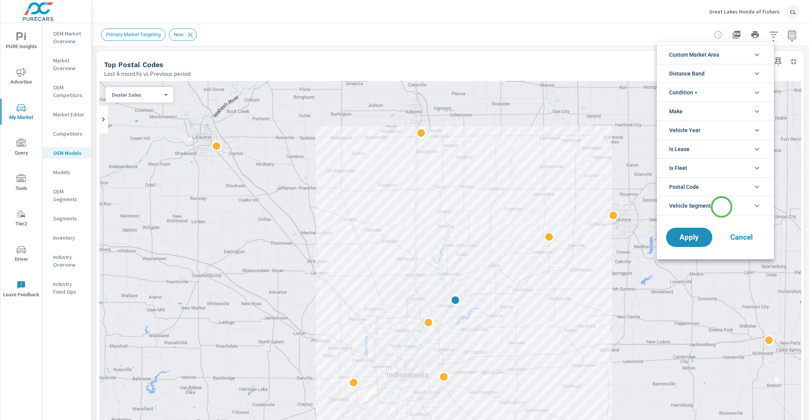
click at [721, 208] on li "Vehicle Segment" at bounding box center [715, 205] width 117 height 19
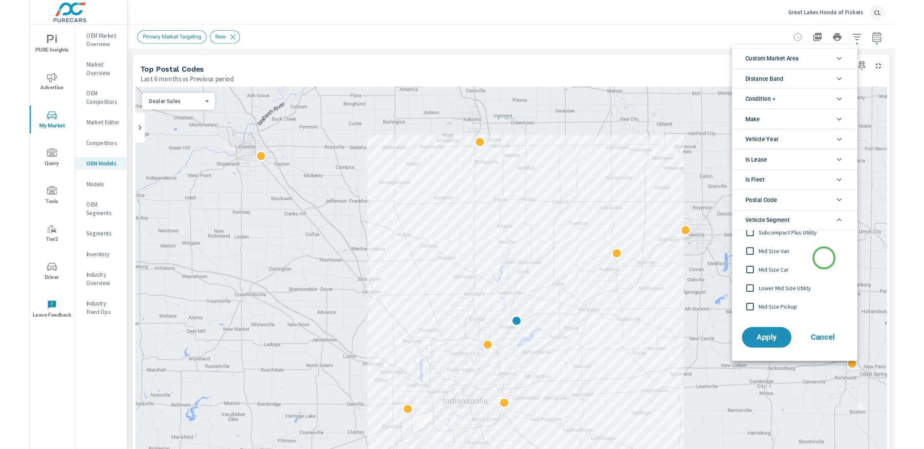
scroll to position [60, 0]
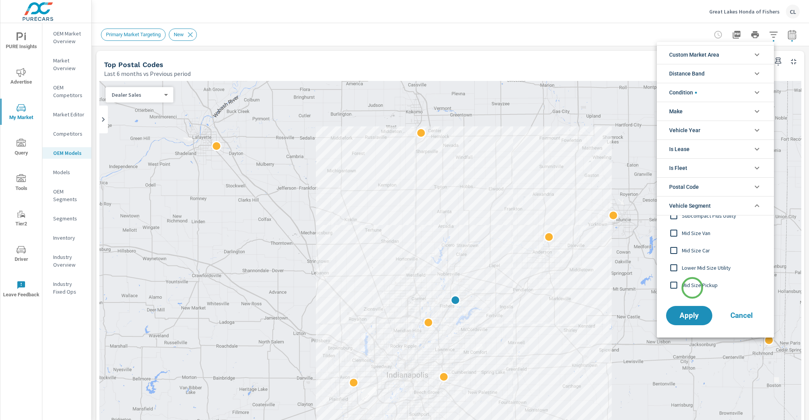
click at [692, 288] on span "Mid Size Pickup" at bounding box center [724, 284] width 84 height 9
click at [694, 314] on span "Apply" at bounding box center [689, 315] width 32 height 7
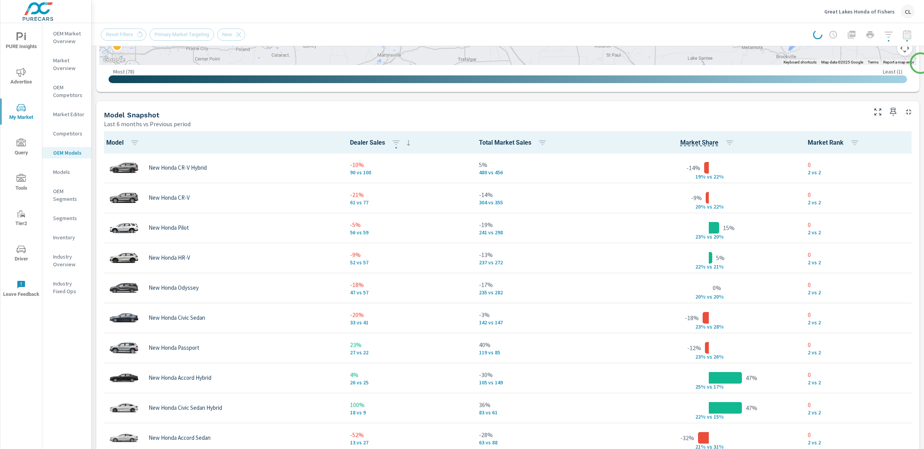
scroll to position [499, 0]
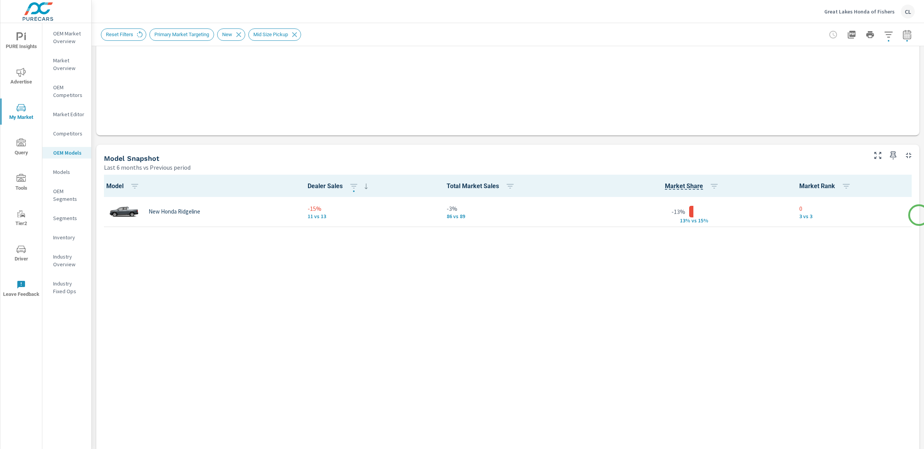
scroll to position [395, 0]
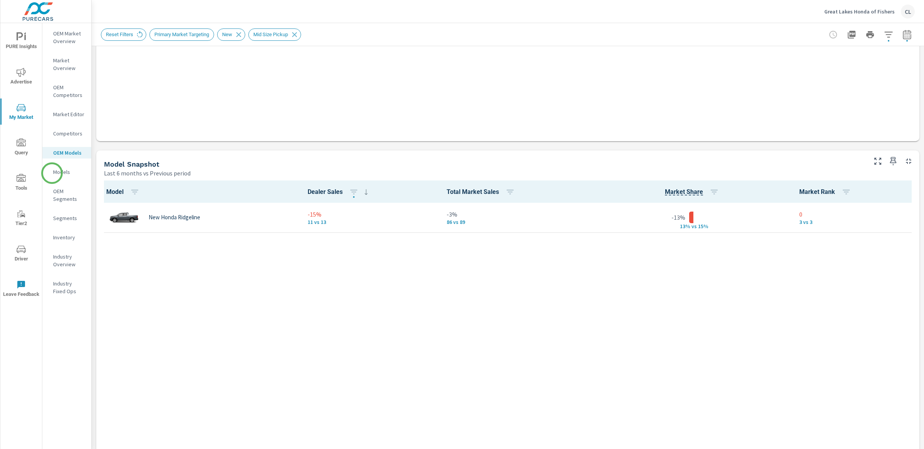
click at [52, 173] on div "Models" at bounding box center [66, 172] width 49 height 12
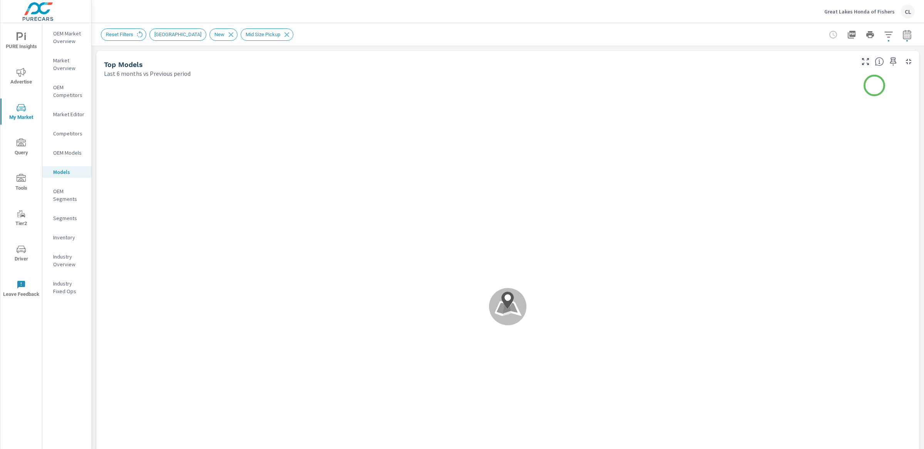
scroll to position [0, 0]
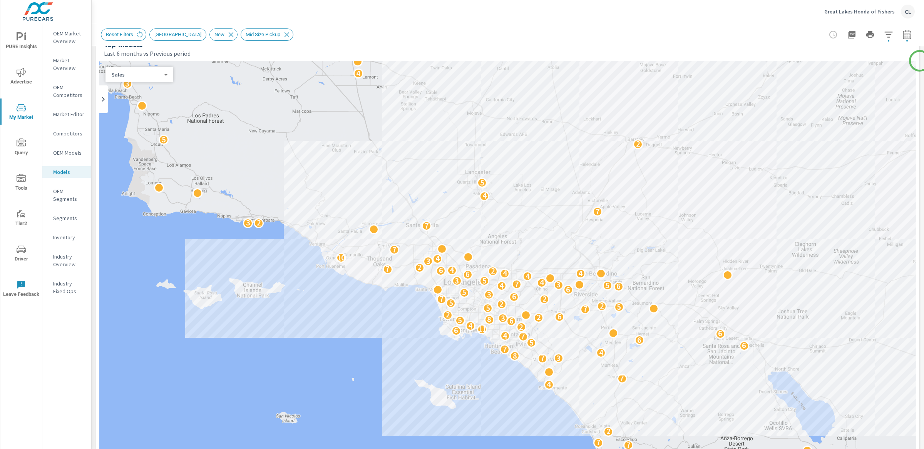
scroll to position [14, 0]
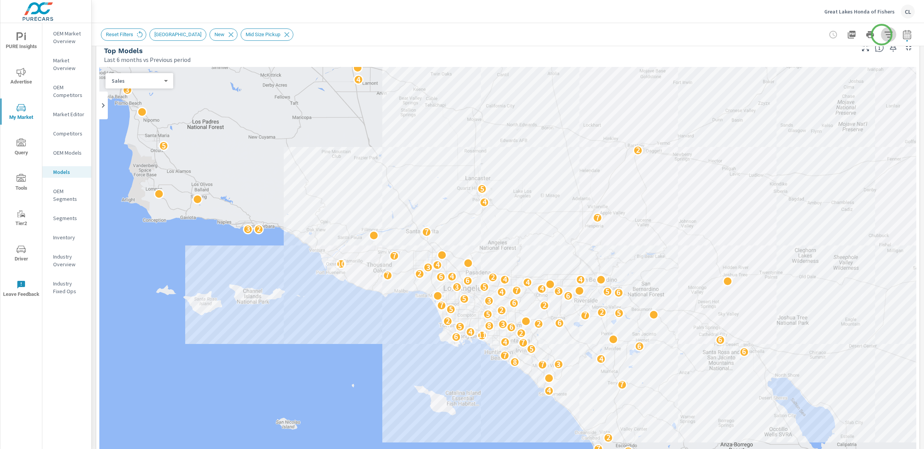
click at [808, 35] on icon "button" at bounding box center [888, 34] width 9 height 9
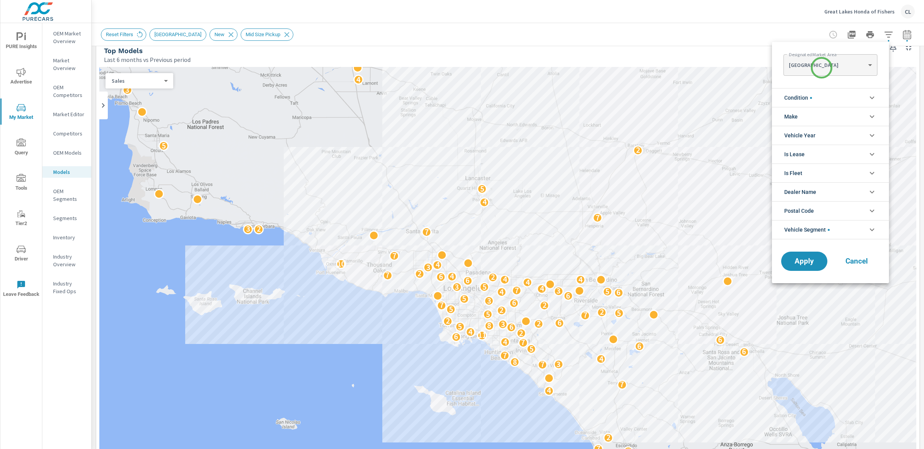
click at [808, 66] on body "PURE Insights Advertise My Market Query Tools Tier2 Driver Leave Feedback OEM M…" at bounding box center [462, 224] width 924 height 449
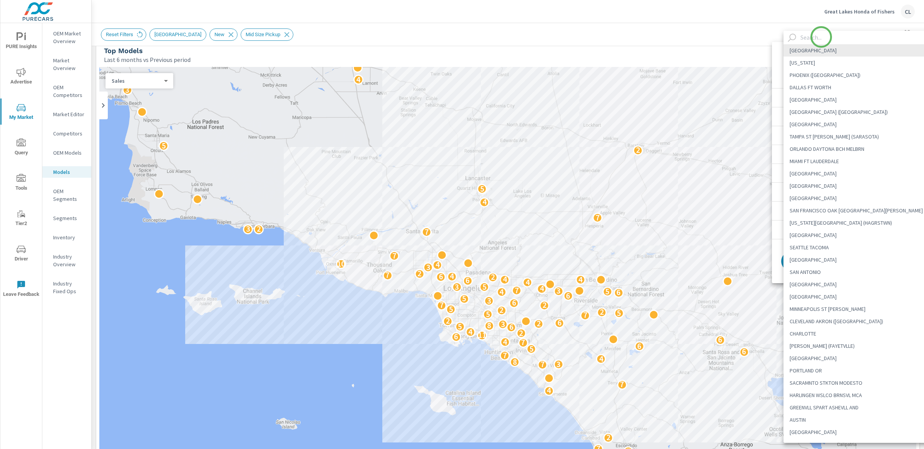
click at [808, 37] on input "text" at bounding box center [867, 37] width 139 height 13
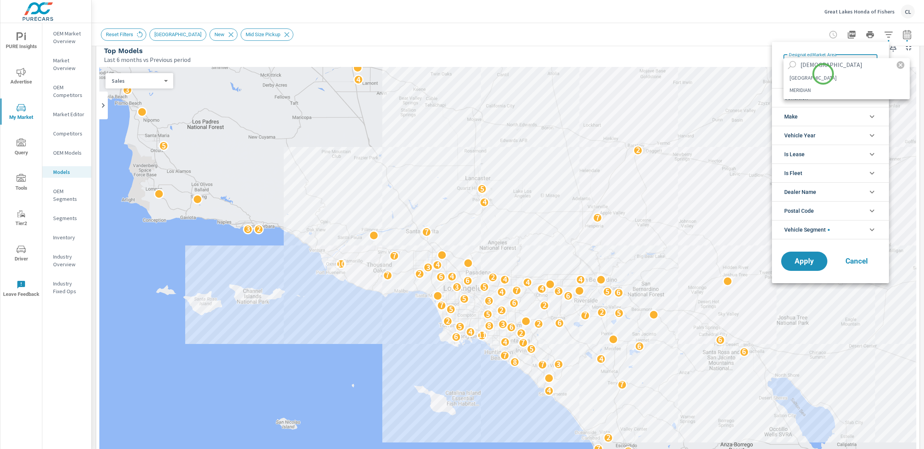
type input "indian"
click at [808, 77] on li "[GEOGRAPHIC_DATA]" at bounding box center [847, 78] width 126 height 12
type Area "[GEOGRAPHIC_DATA]"
click at [802, 258] on span "Apply" at bounding box center [805, 261] width 32 height 7
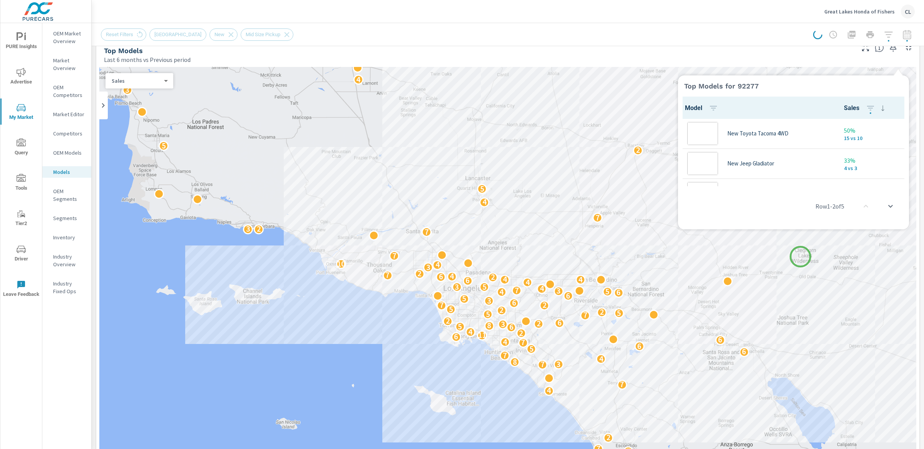
scroll to position [0, 0]
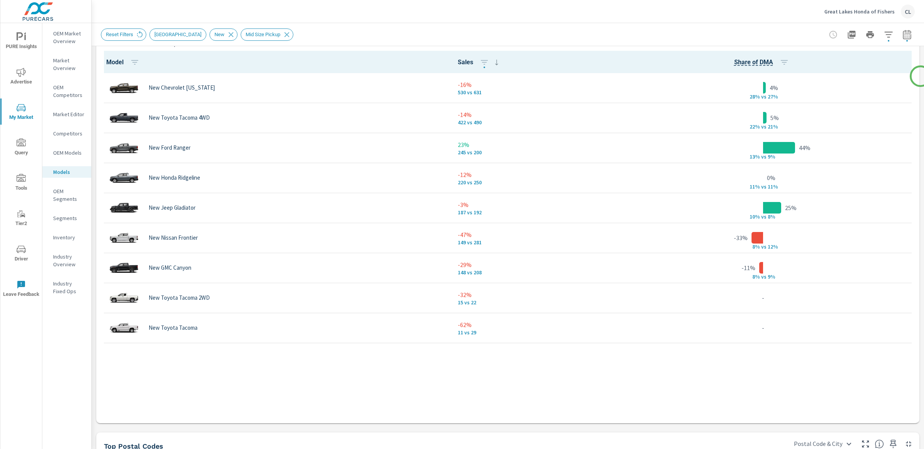
scroll to position [513, 0]
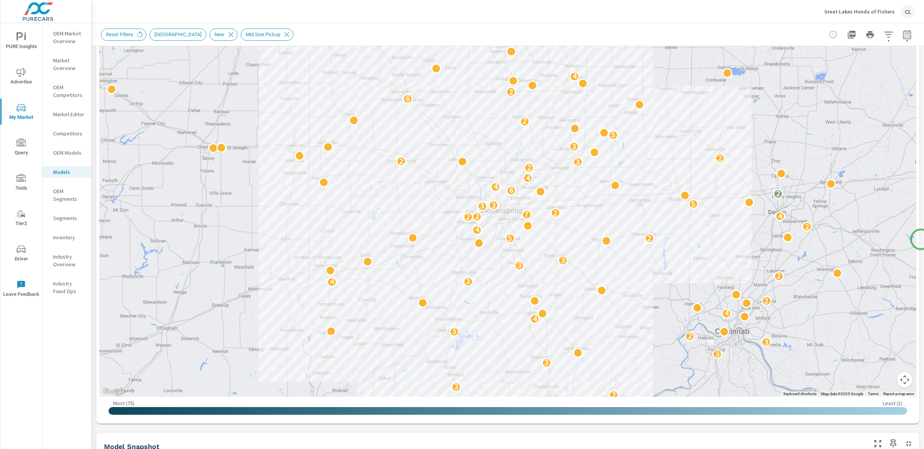
scroll to position [135, 0]
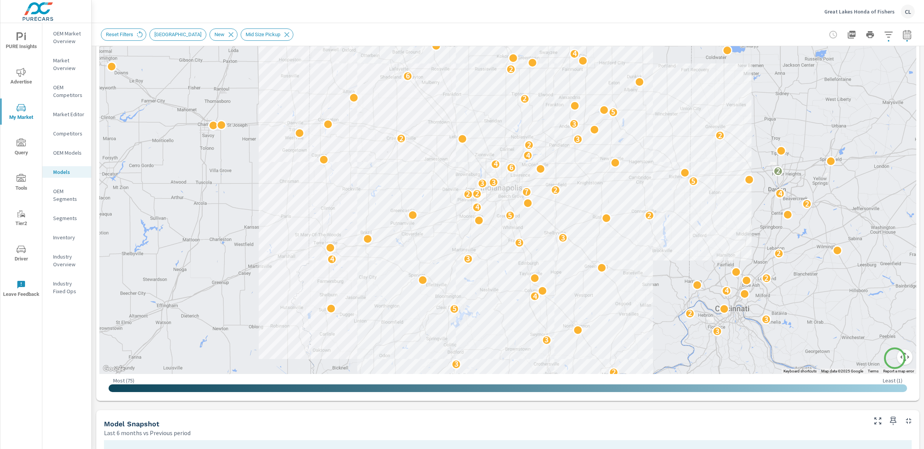
click at [808, 359] on button "Map camera controls" at bounding box center [904, 357] width 15 height 15
click at [808, 317] on button "Zoom in" at bounding box center [885, 318] width 15 height 15
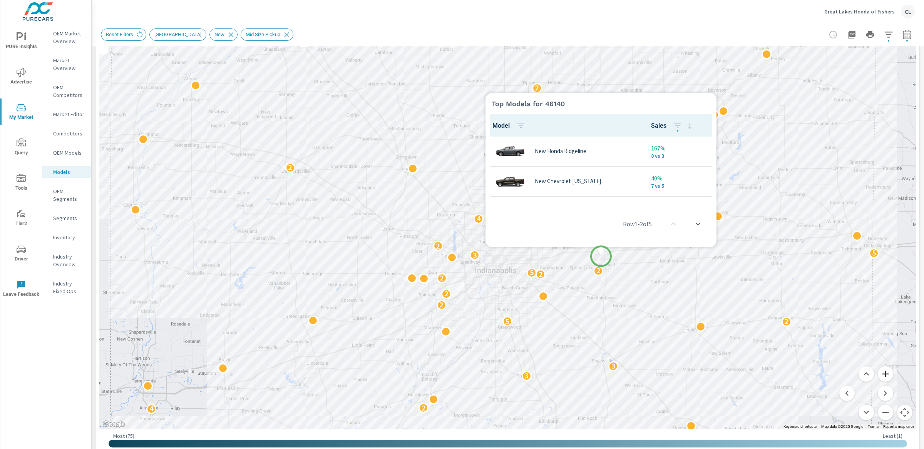
scroll to position [0, 0]
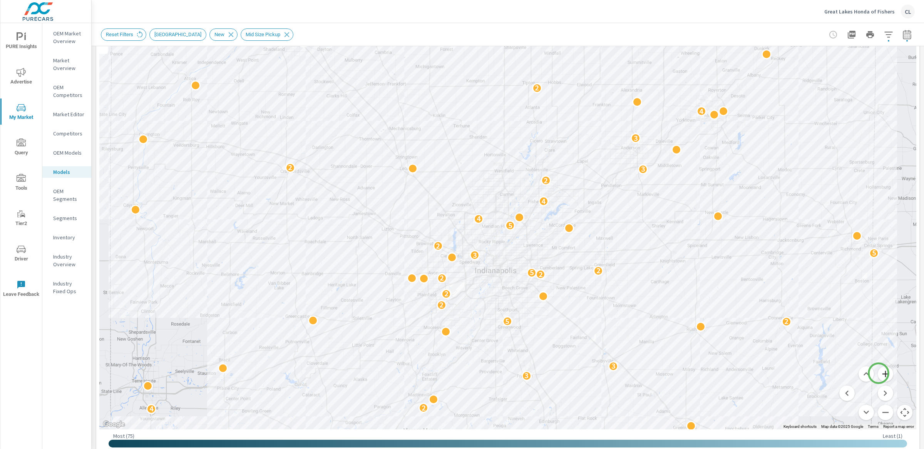
click at [808, 374] on button "Zoom in" at bounding box center [885, 374] width 15 height 15
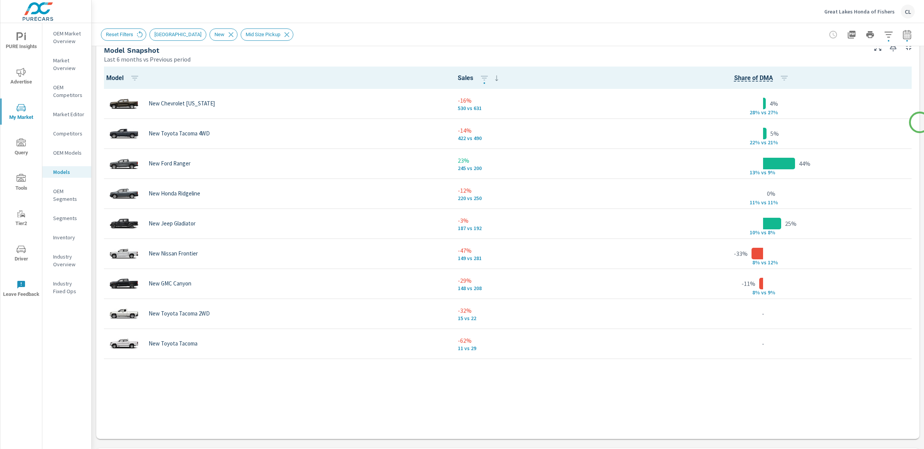
scroll to position [521, 0]
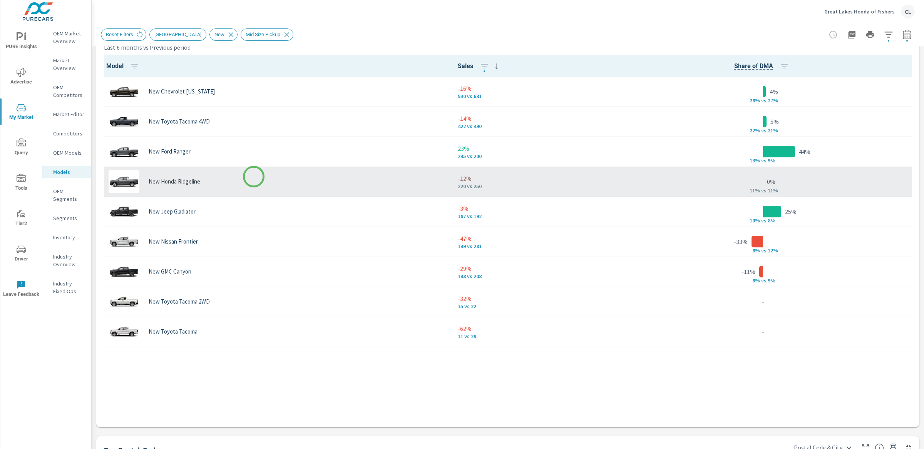
click at [254, 177] on div "New Honda Ridgeline" at bounding box center [276, 181] width 340 height 23
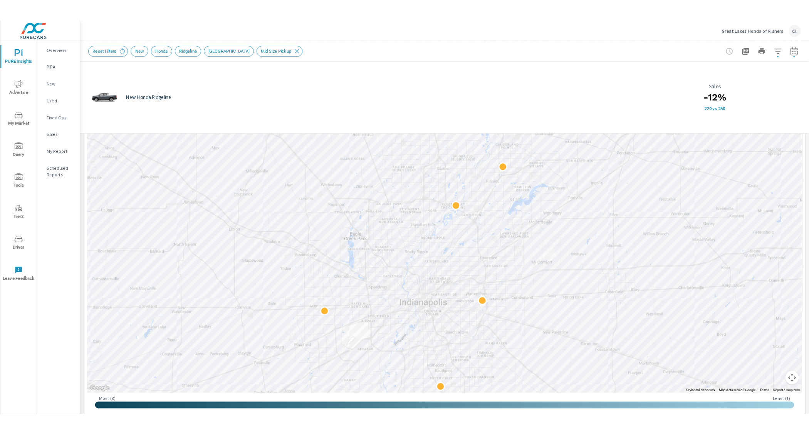
scroll to position [0, 0]
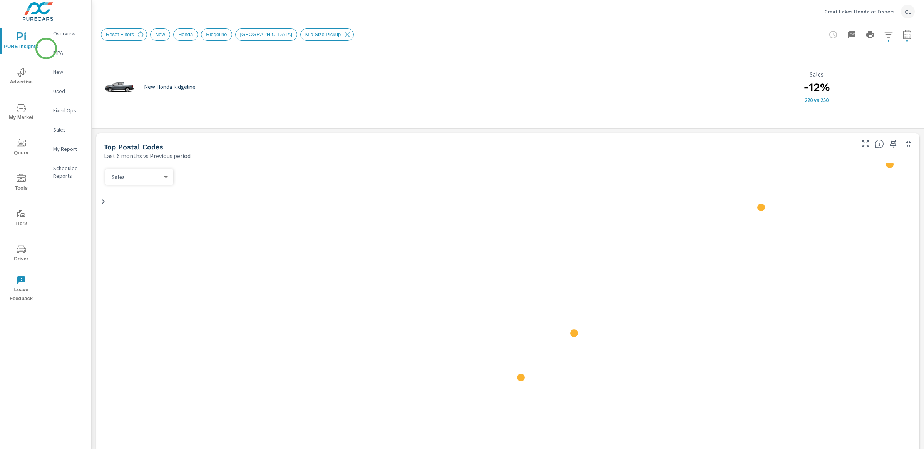
scroll to position [0, 0]
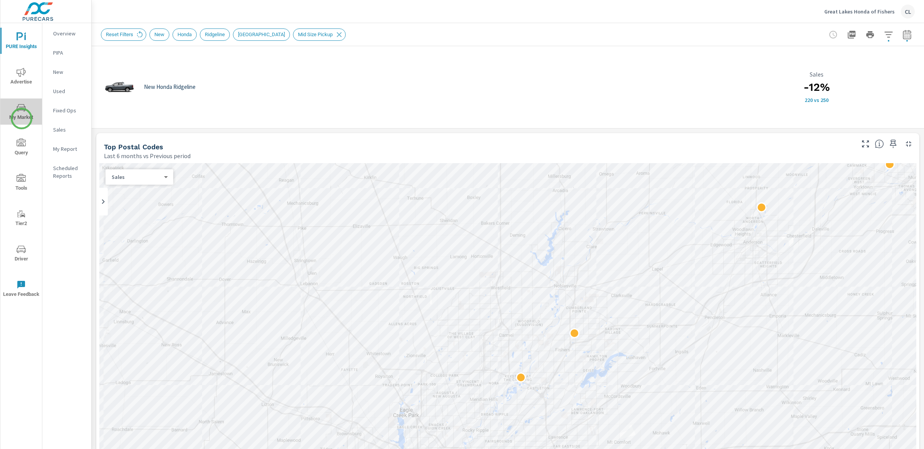
click at [22, 119] on span "My Market" at bounding box center [21, 112] width 37 height 19
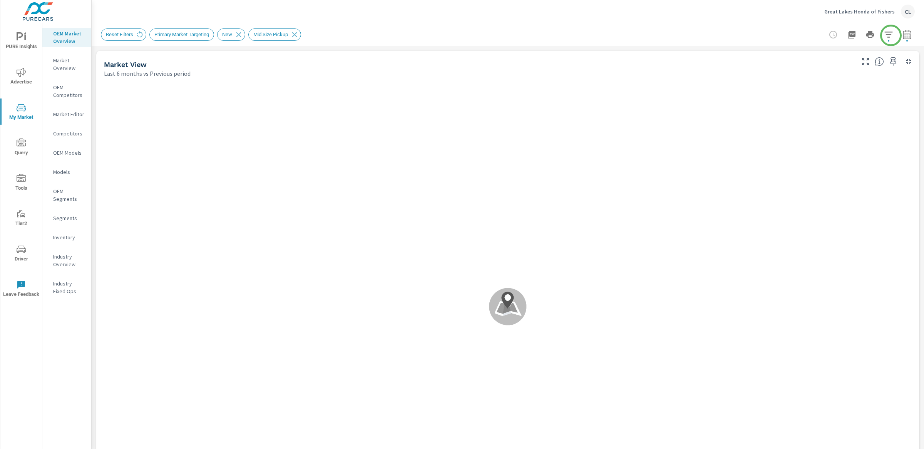
scroll to position [0, 0]
click at [884, 37] on icon "button" at bounding box center [888, 34] width 9 height 9
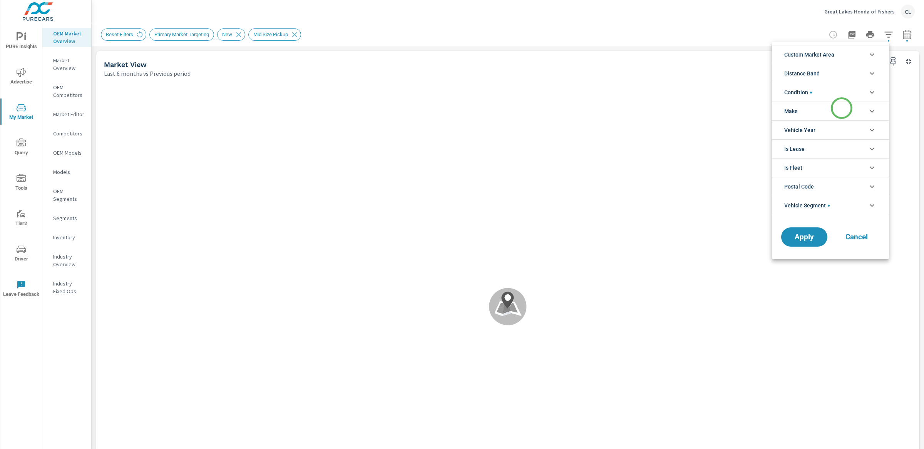
click at [842, 108] on li "Make" at bounding box center [830, 111] width 117 height 19
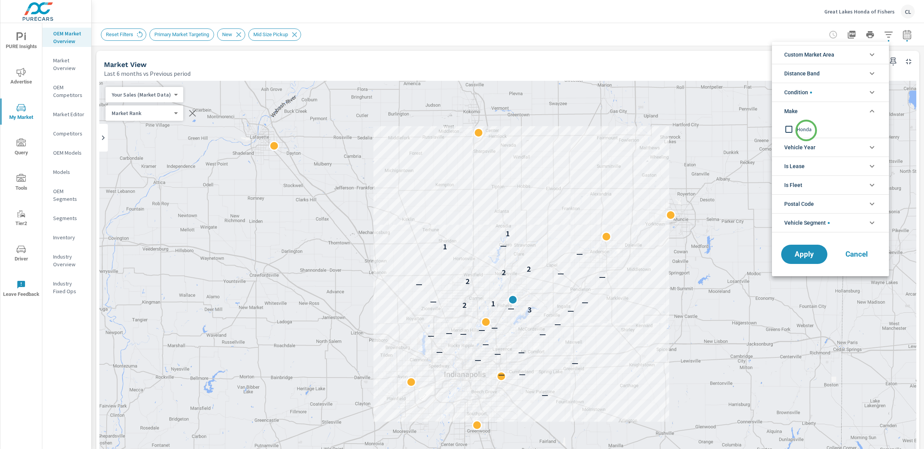
click at [807, 131] on span "Honda" at bounding box center [839, 129] width 84 height 9
click at [808, 257] on span "Apply" at bounding box center [805, 254] width 32 height 7
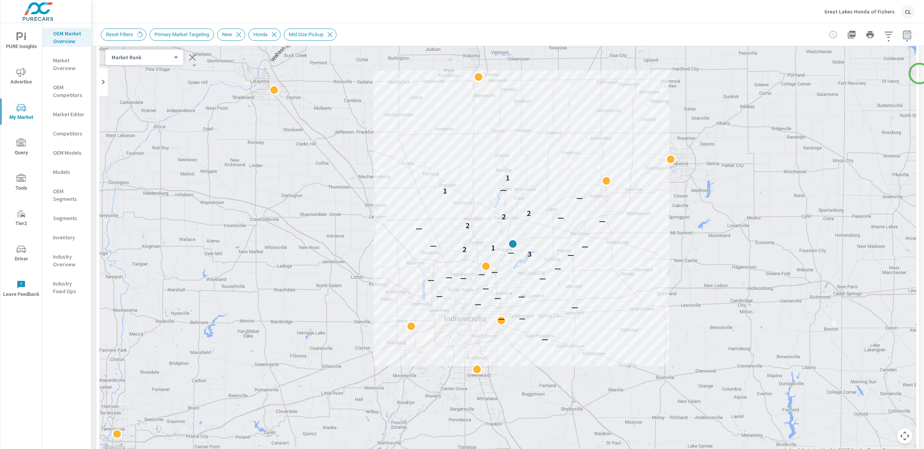
scroll to position [54, 0]
click at [848, 35] on icon "button" at bounding box center [852, 35] width 8 height 8
click at [897, 436] on button "Map camera controls" at bounding box center [904, 437] width 15 height 15
click at [881, 399] on button "Zoom in" at bounding box center [885, 399] width 15 height 15
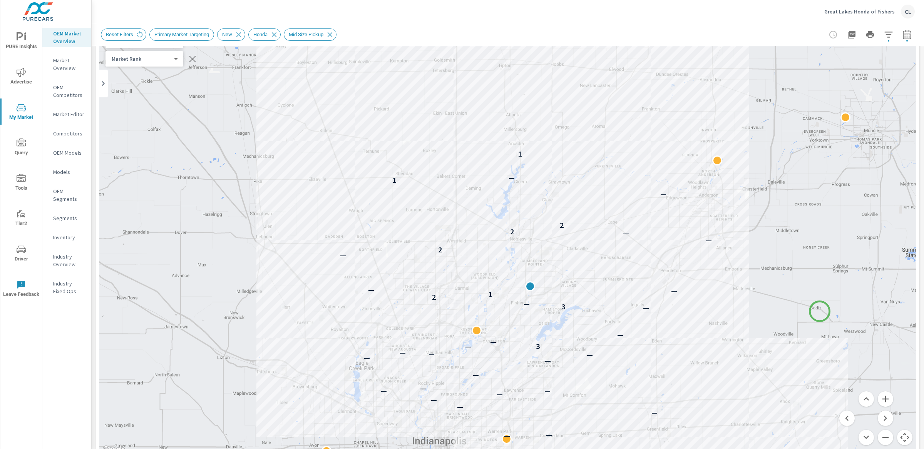
drag, startPoint x: 803, startPoint y: 273, endPoint x: 820, endPoint y: 312, distance: 42.1
click at [848, 36] on icon "button" at bounding box center [852, 35] width 8 height 8
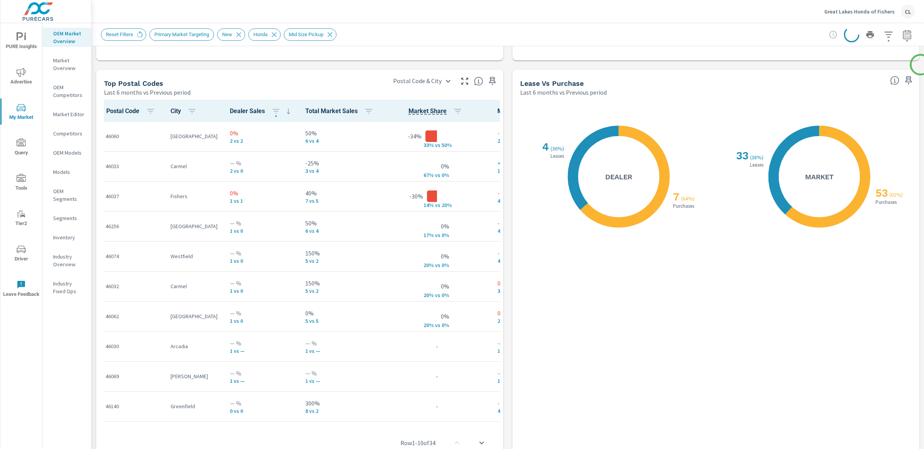
scroll to position [889, 0]
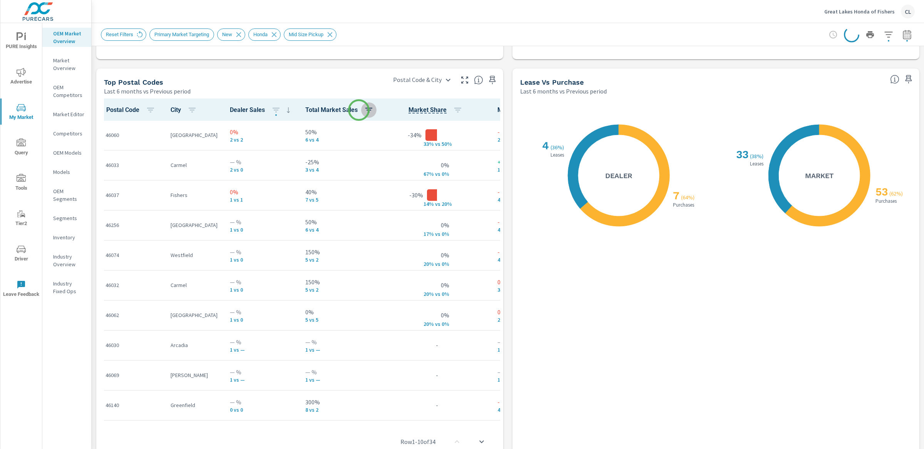
click at [364, 110] on icon "button" at bounding box center [368, 110] width 9 height 9
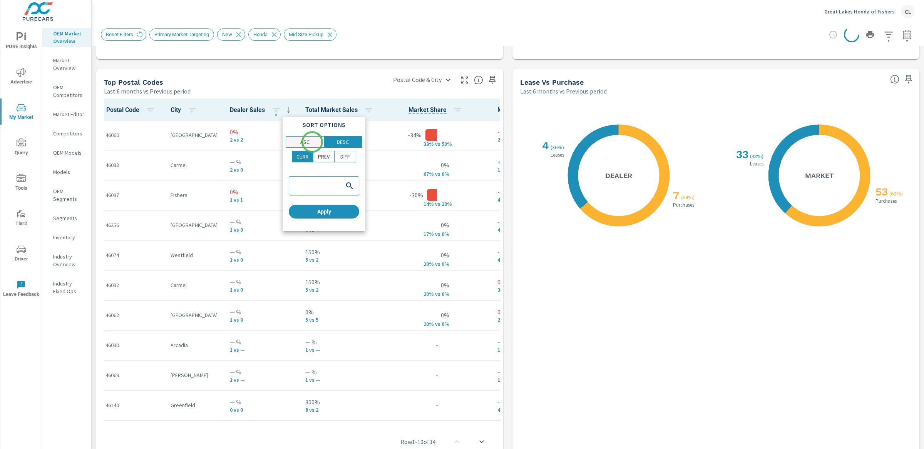
click at [312, 142] on span "ASC" at bounding box center [304, 142] width 33 height 8
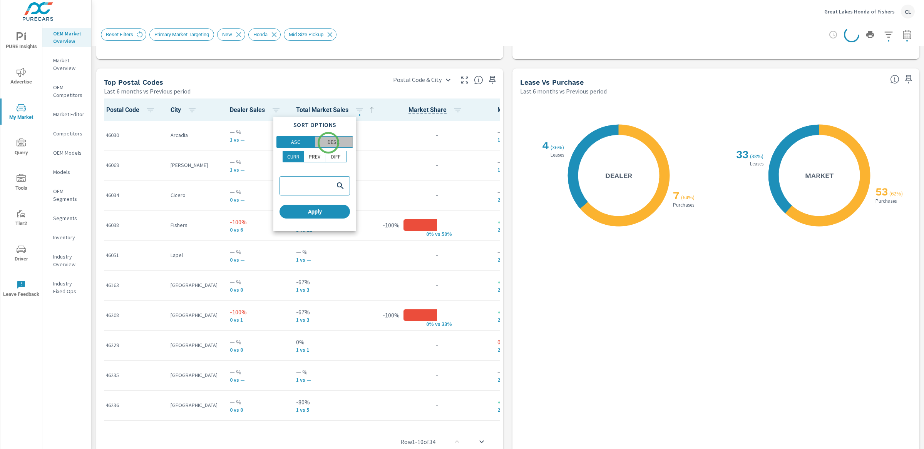
click at [329, 143] on p "DESC" at bounding box center [334, 142] width 12 height 8
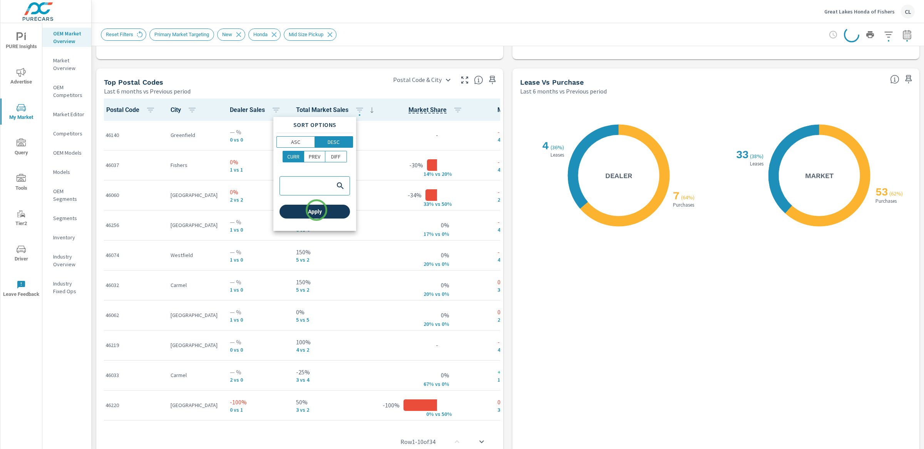
click at [317, 213] on span "Apply" at bounding box center [315, 211] width 64 height 7
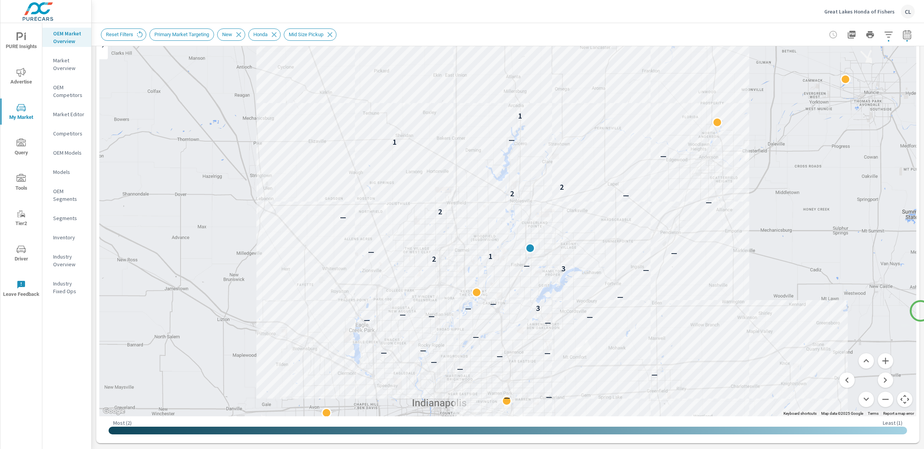
scroll to position [82, 0]
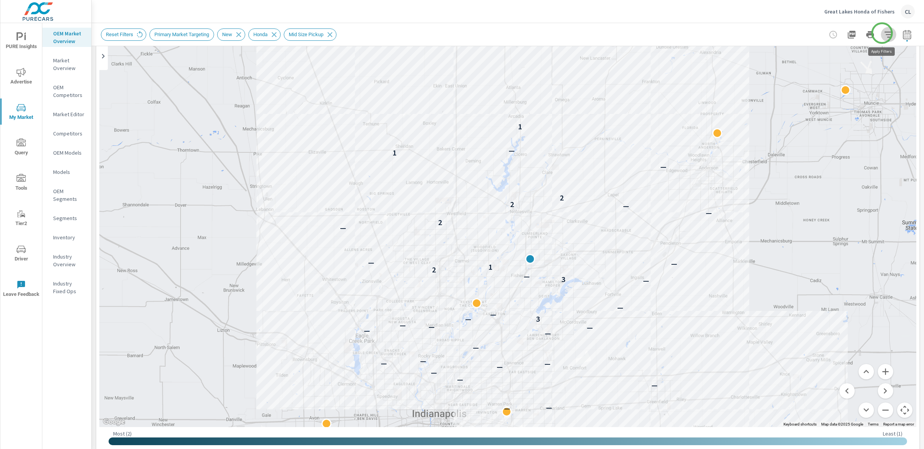
click at [884, 34] on icon "button" at bounding box center [888, 34] width 9 height 9
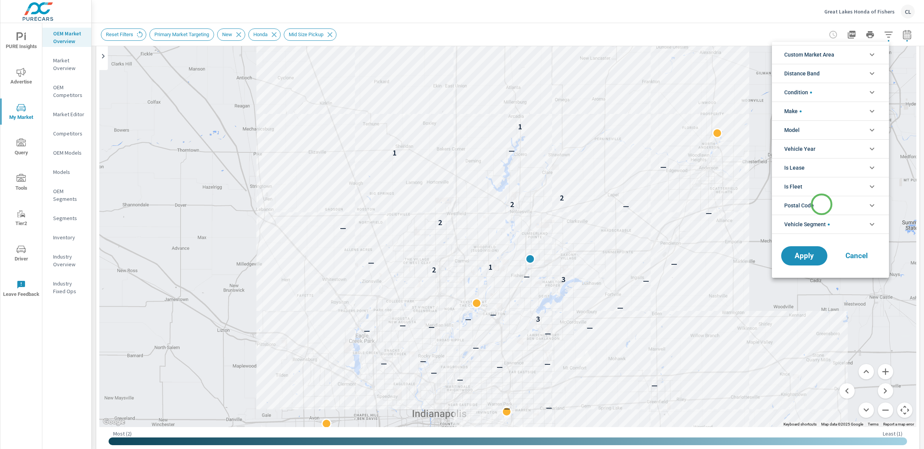
click at [822, 205] on li "Postal Code" at bounding box center [830, 205] width 117 height 19
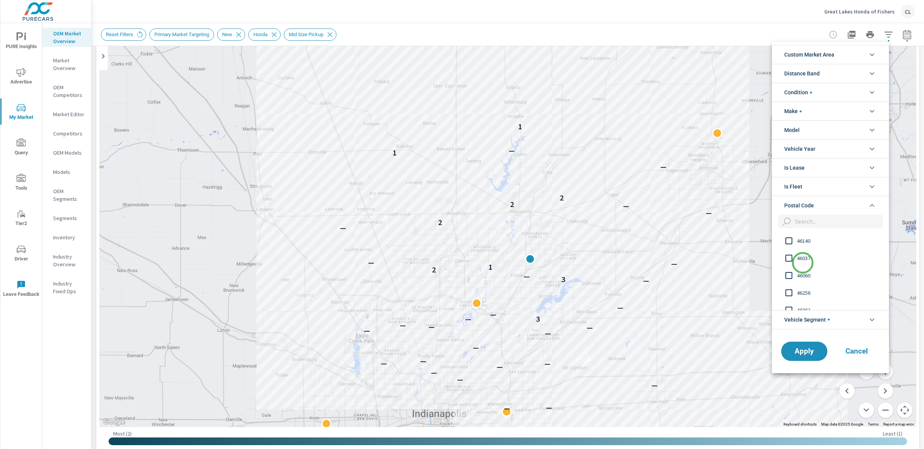
click at [805, 253] on div "46037" at bounding box center [830, 258] width 116 height 17
click at [805, 352] on span "Apply" at bounding box center [805, 351] width 32 height 7
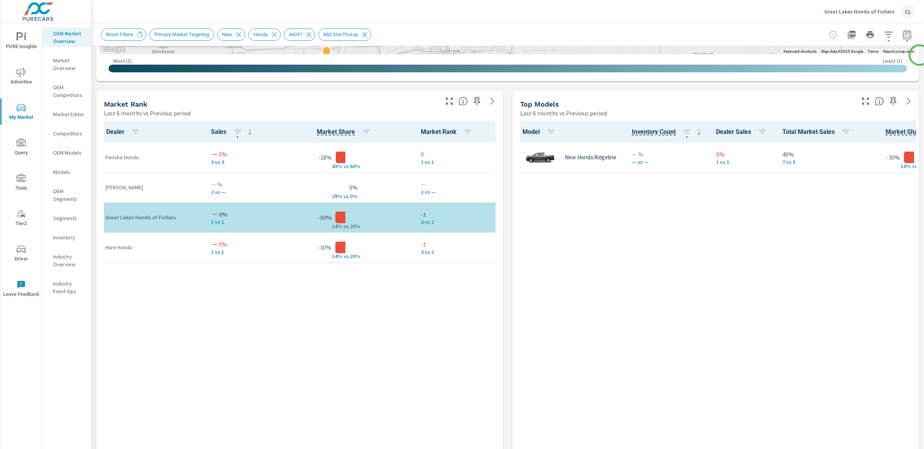
scroll to position [459, 0]
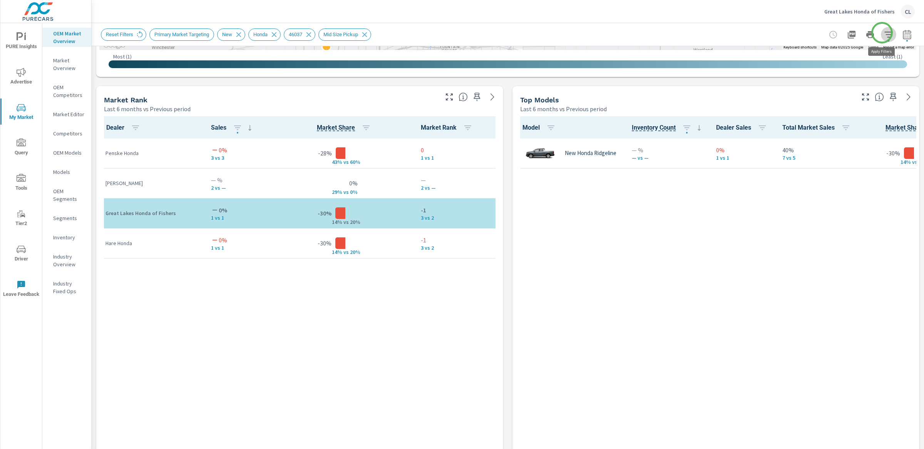
click at [884, 33] on icon "button" at bounding box center [888, 34] width 9 height 9
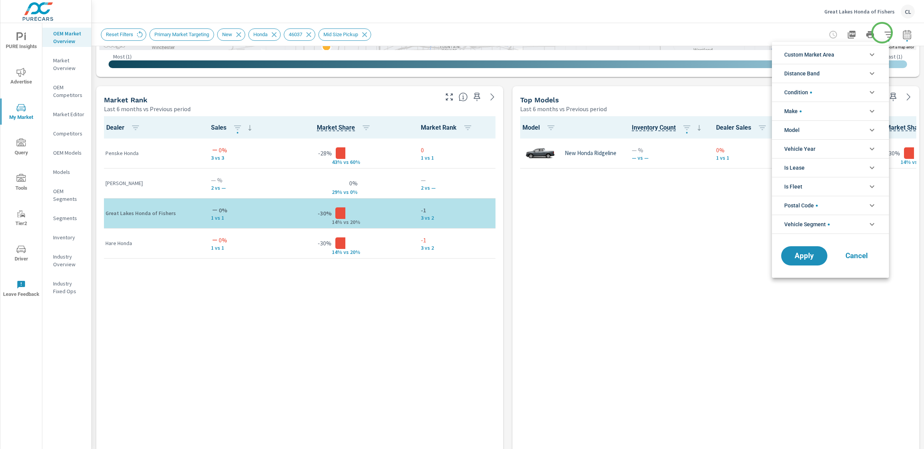
scroll to position [35, 0]
click at [827, 202] on li "Postal Code" at bounding box center [830, 205] width 117 height 19
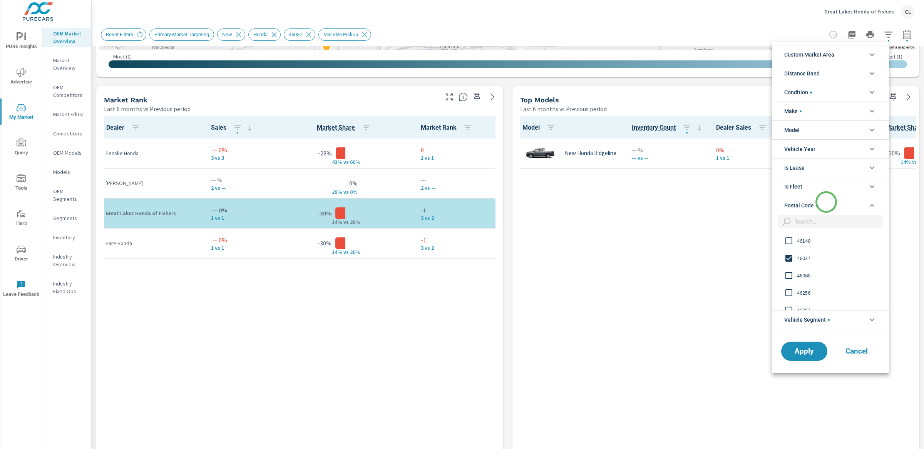
scroll to position [0, 0]
click at [807, 257] on span "46037" at bounding box center [839, 258] width 84 height 9
click at [808, 222] on input "filter options" at bounding box center [837, 221] width 91 height 13
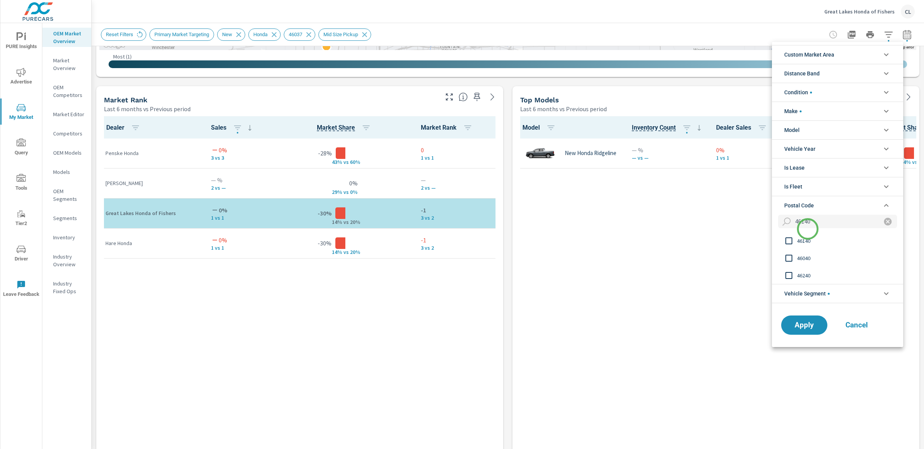
type input "46140"
click at [807, 242] on span "46140" at bounding box center [839, 240] width 84 height 9
click at [815, 325] on span "Apply" at bounding box center [805, 325] width 32 height 7
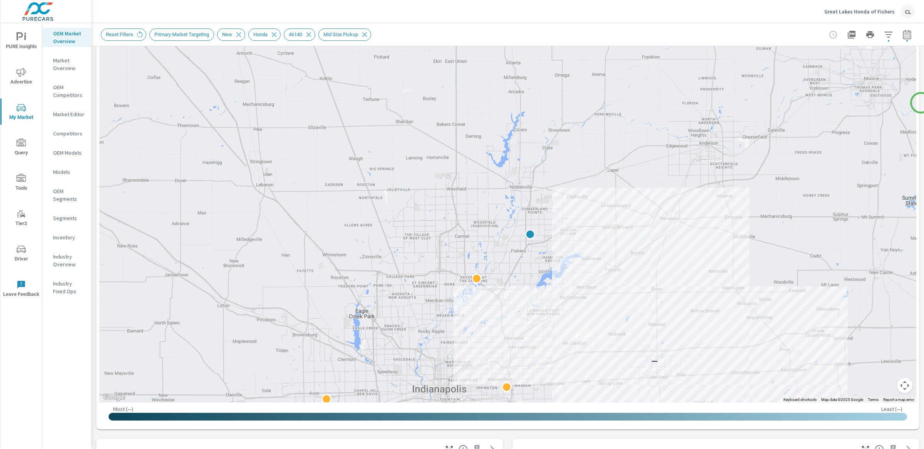
scroll to position [112, 0]
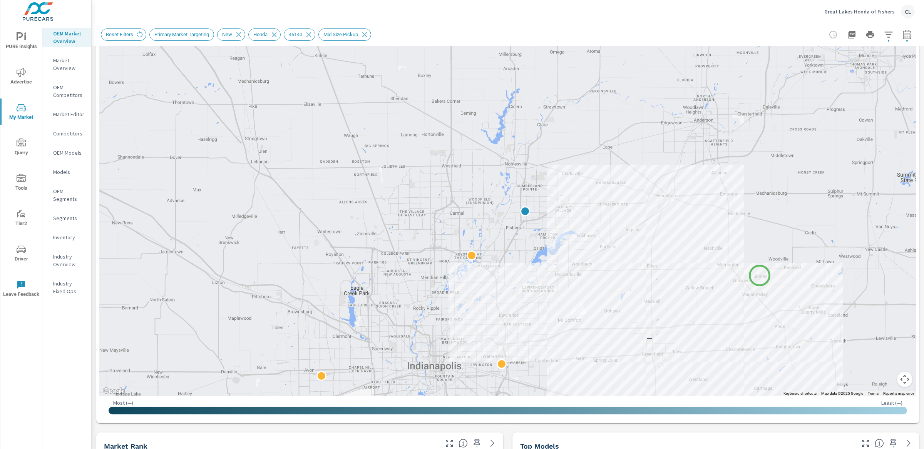
drag, startPoint x: 765, startPoint y: 293, endPoint x: 760, endPoint y: 277, distance: 17.8
click at [760, 277] on div "—" at bounding box center [873, 374] width 740 height 416
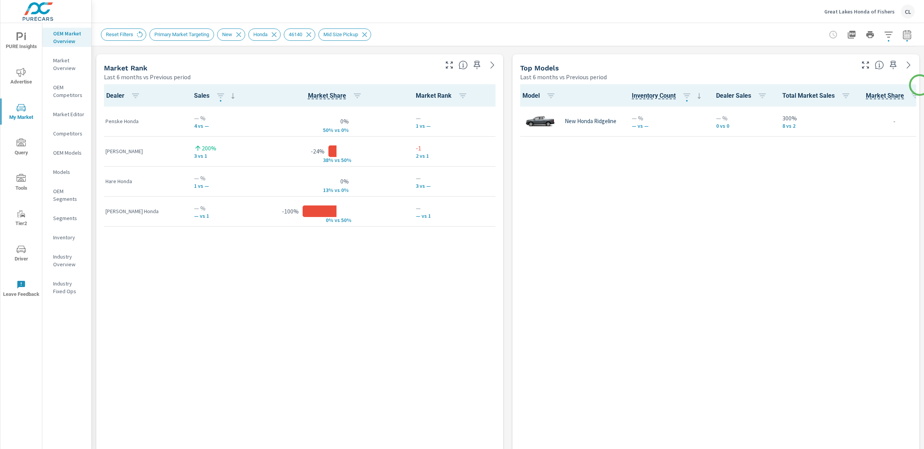
scroll to position [488, 0]
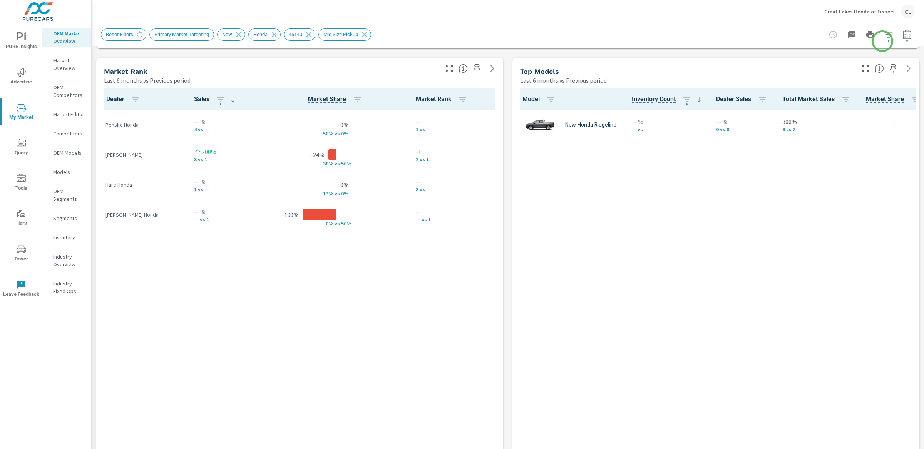
click at [884, 36] on icon "button" at bounding box center [888, 34] width 9 height 9
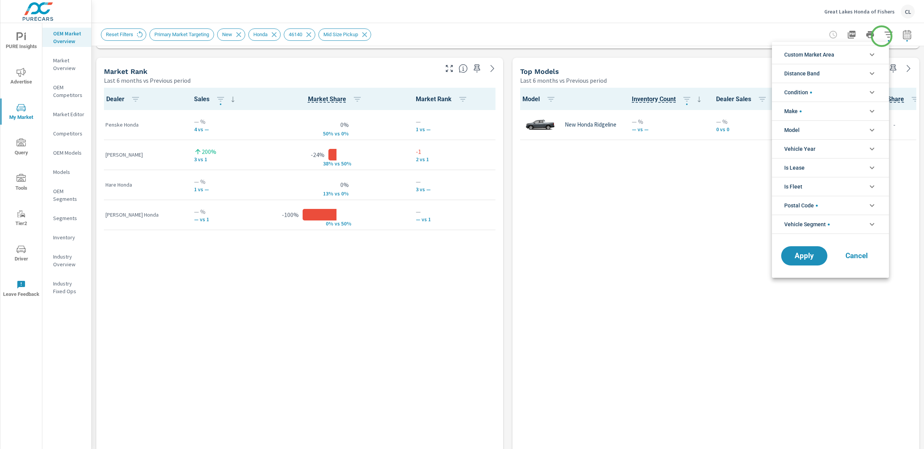
scroll to position [60, 0]
click at [806, 204] on span "Postal Code" at bounding box center [802, 205] width 34 height 18
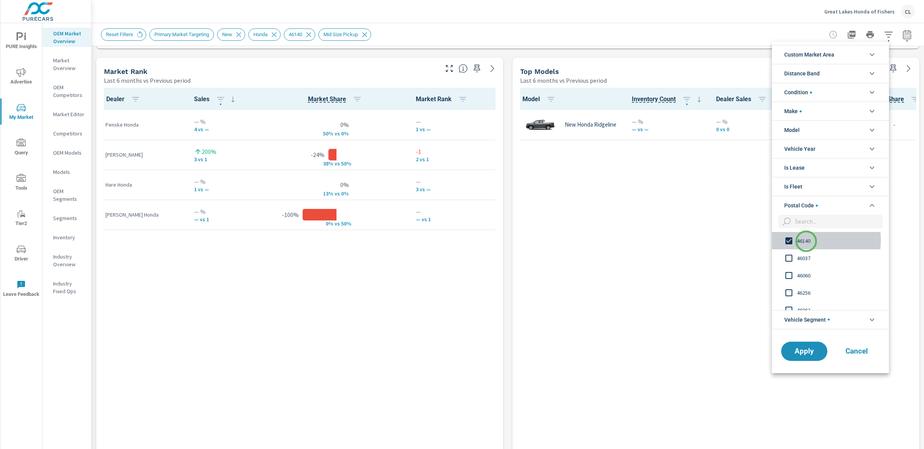
click at [807, 241] on span "46140" at bounding box center [839, 240] width 84 height 9
click at [811, 278] on span "46060" at bounding box center [839, 275] width 84 height 9
click at [805, 350] on span "Apply" at bounding box center [805, 351] width 32 height 7
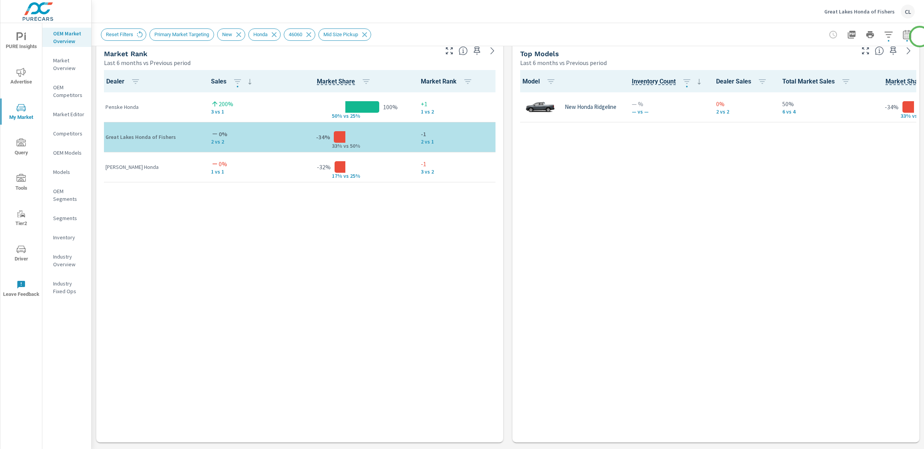
scroll to position [497, 0]
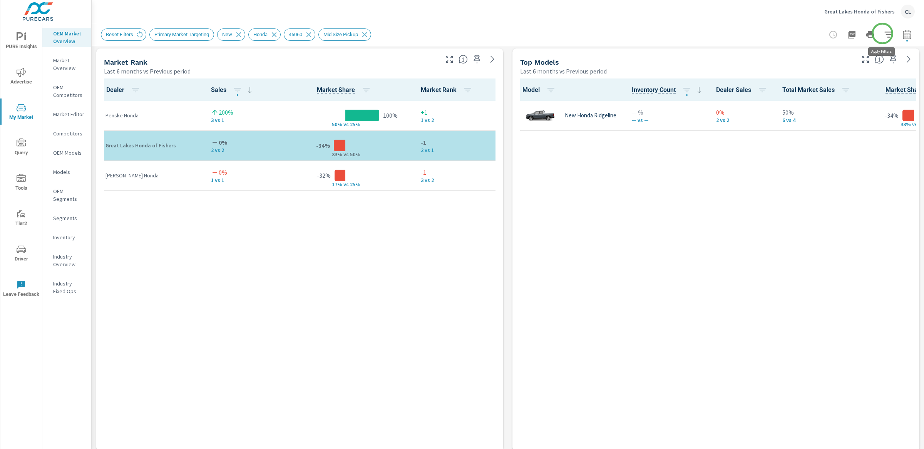
click at [884, 34] on icon "button" at bounding box center [888, 34] width 9 height 9
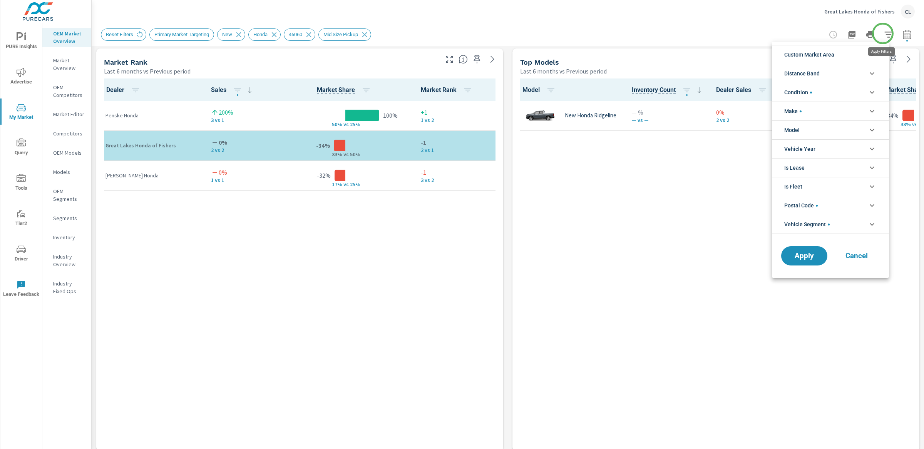
scroll to position [60, 0]
click at [815, 206] on span "Postal Code" at bounding box center [802, 205] width 34 height 18
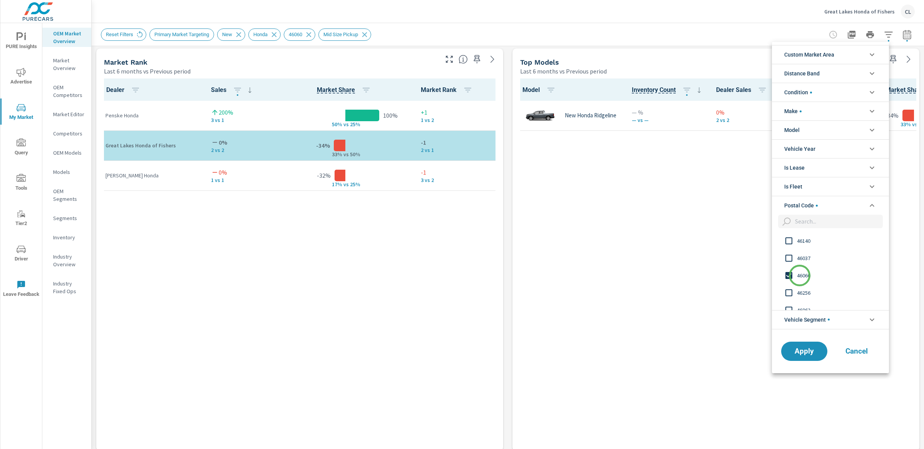
click at [800, 276] on span "46060" at bounding box center [839, 275] width 84 height 9
click at [803, 277] on span "46062" at bounding box center [839, 276] width 84 height 9
click at [800, 353] on span "Apply" at bounding box center [805, 351] width 32 height 7
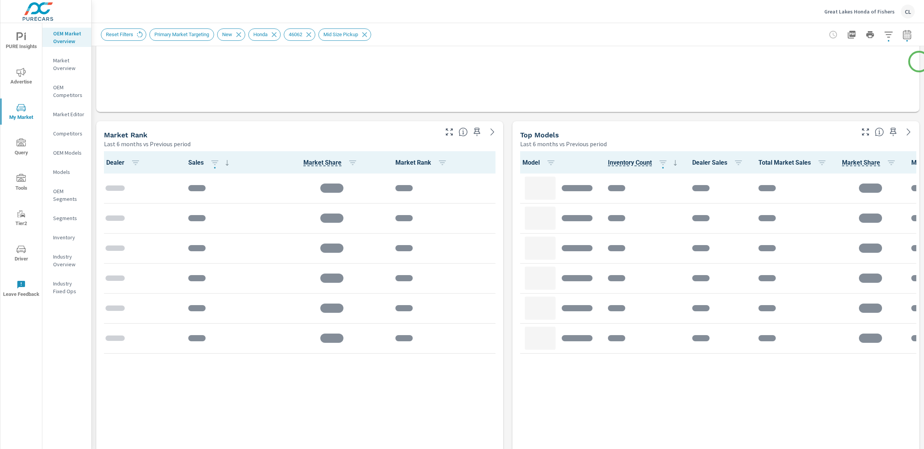
scroll to position [426, 0]
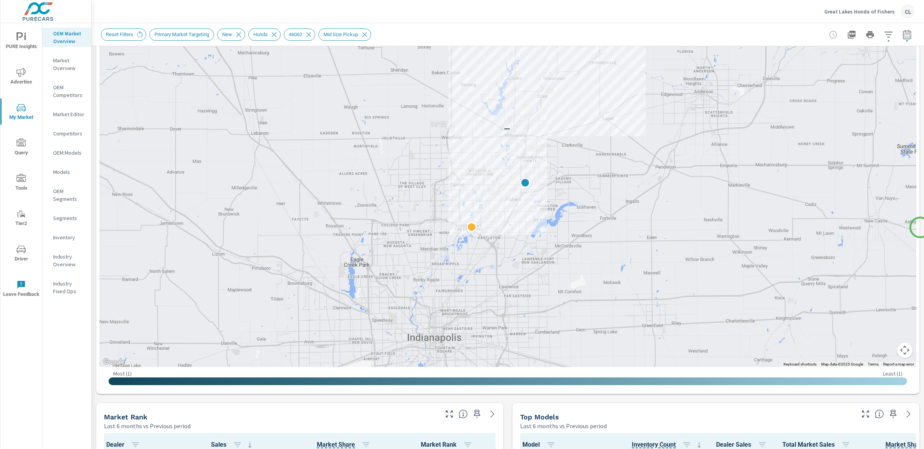
scroll to position [139, 0]
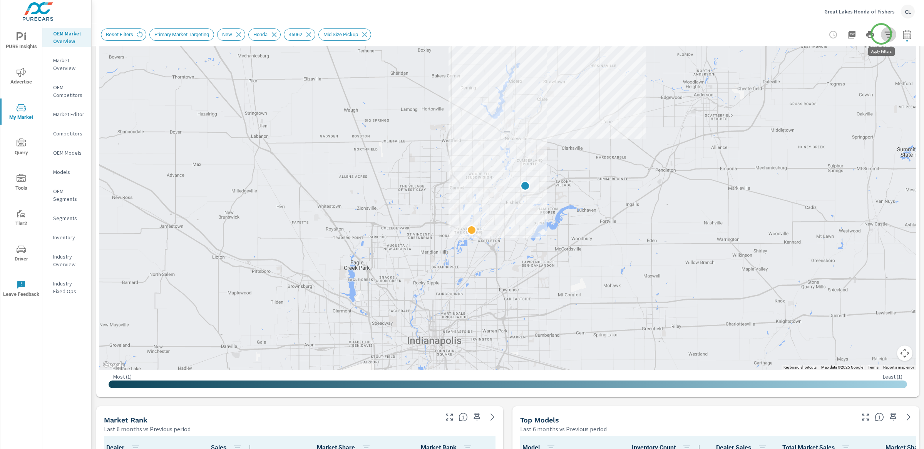
click at [885, 34] on icon "button" at bounding box center [889, 35] width 8 height 6
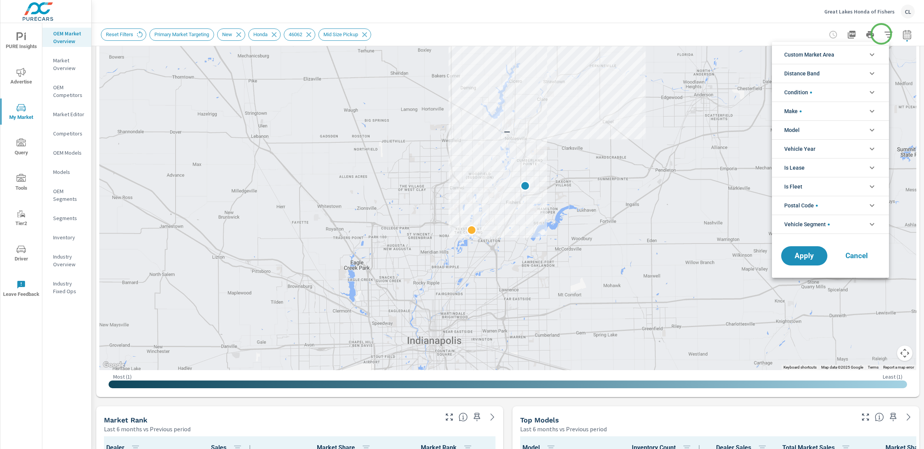
scroll to position [8, 0]
click at [820, 205] on li "Postal Code" at bounding box center [830, 205] width 117 height 19
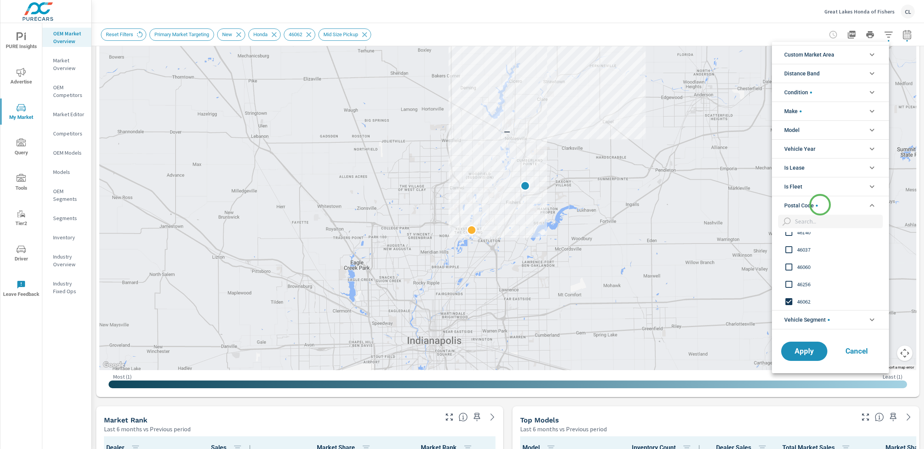
scroll to position [0, 0]
click at [806, 302] on span "46062" at bounding box center [839, 301] width 84 height 9
click at [808, 224] on input "filter options" at bounding box center [837, 221] width 91 height 13
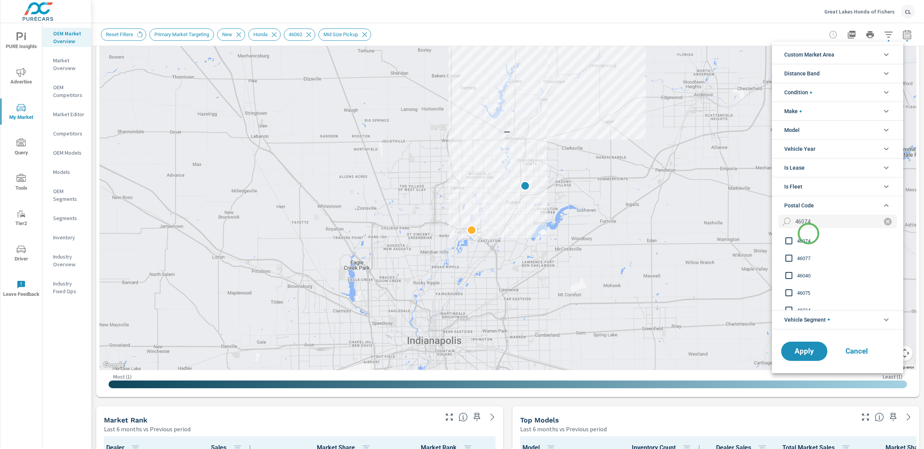
type input "46074"
click at [808, 242] on span "46074" at bounding box center [839, 240] width 84 height 9
click at [805, 361] on button "Apply" at bounding box center [805, 352] width 48 height 20
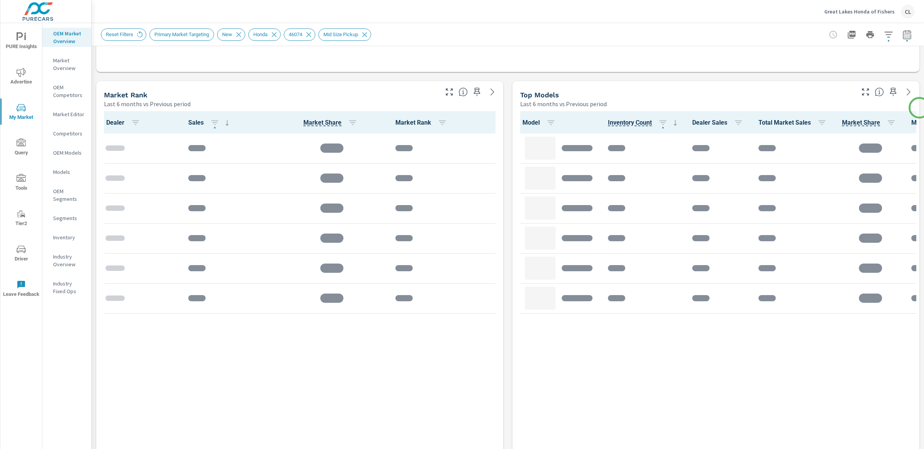
scroll to position [475, 0]
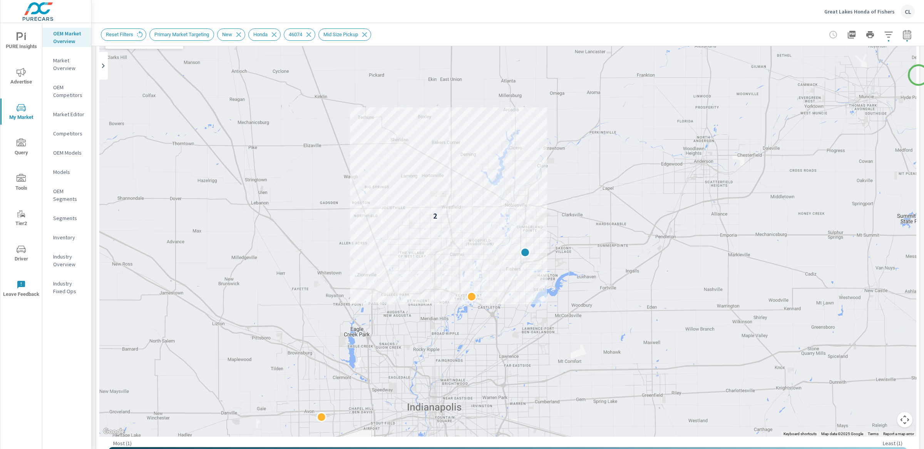
scroll to position [75, 0]
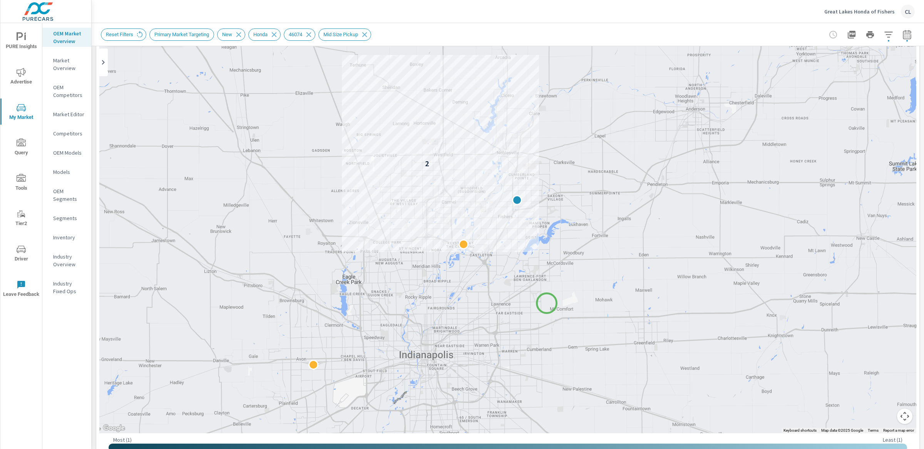
drag, startPoint x: 555, startPoint y: 354, endPoint x: 547, endPoint y: 304, distance: 51.1
click at [547, 304] on div "2" at bounding box center [870, 379] width 740 height 416
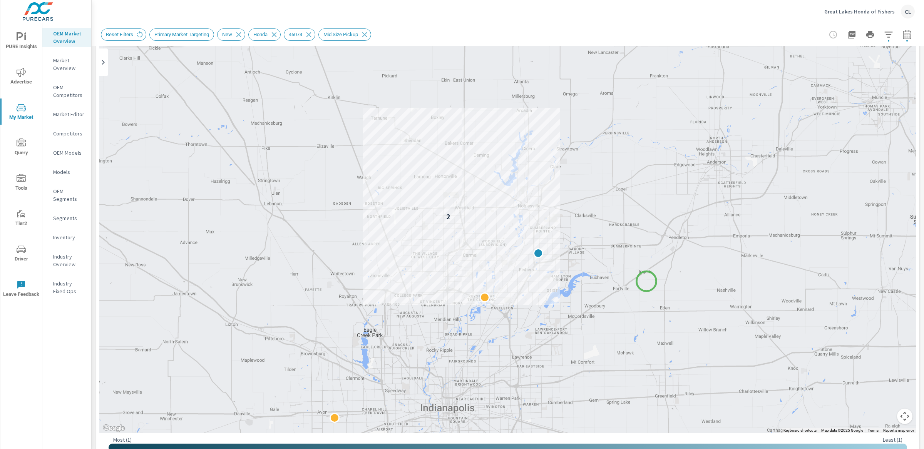
drag, startPoint x: 626, startPoint y: 226, endPoint x: 647, endPoint y: 282, distance: 59.4
click at [884, 34] on icon "button" at bounding box center [888, 34] width 9 height 9
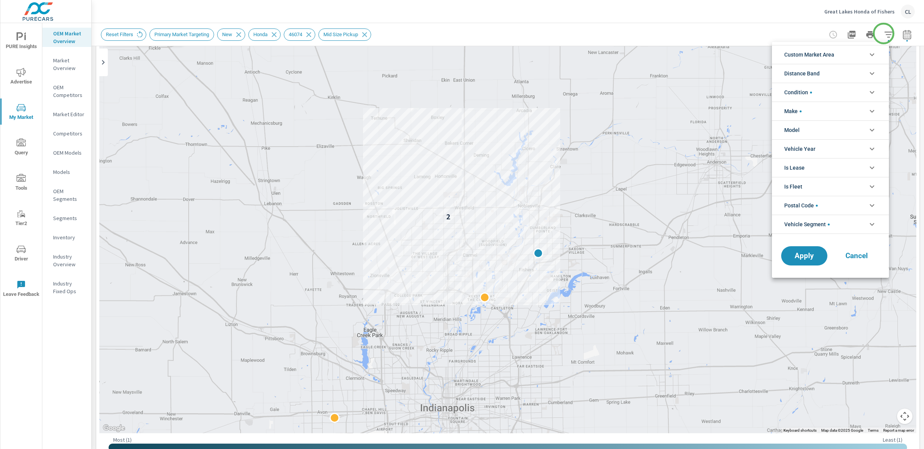
scroll to position [26, 0]
click at [815, 208] on span "Postal Code" at bounding box center [802, 205] width 34 height 18
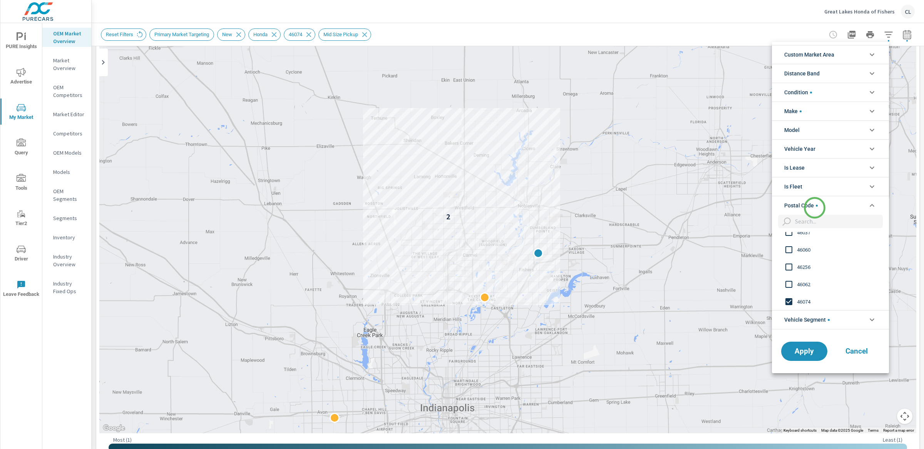
scroll to position [0, 0]
click at [797, 299] on input "filter options" at bounding box center [789, 302] width 16 height 16
click at [807, 221] on input "filter options" at bounding box center [837, 221] width 91 height 13
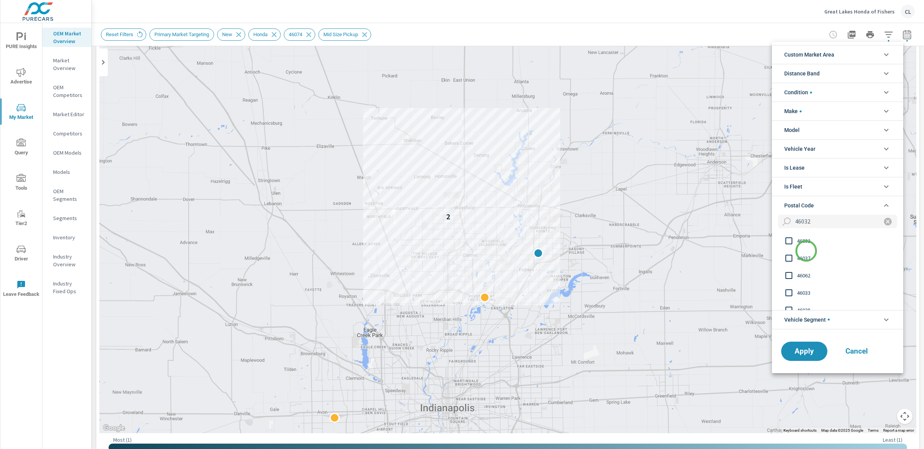
type input "46032"
click at [802, 240] on span "46032" at bounding box center [839, 240] width 84 height 9
click at [804, 351] on span "Apply" at bounding box center [805, 351] width 32 height 7
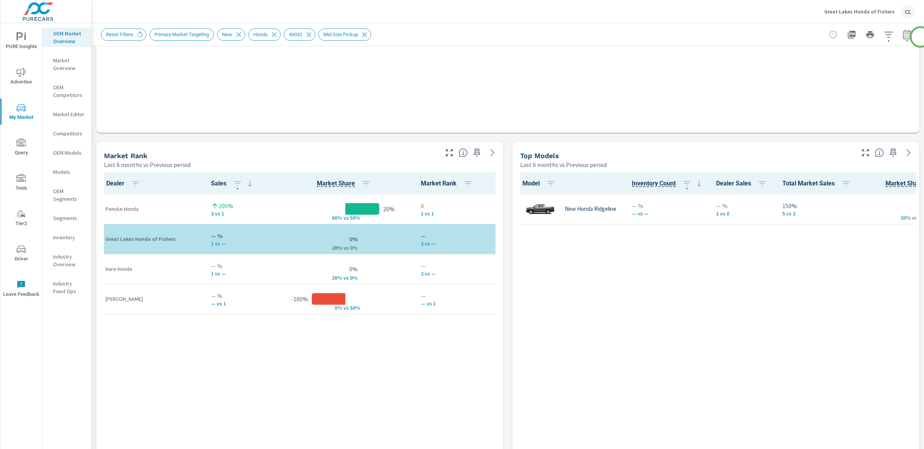
scroll to position [417, 0]
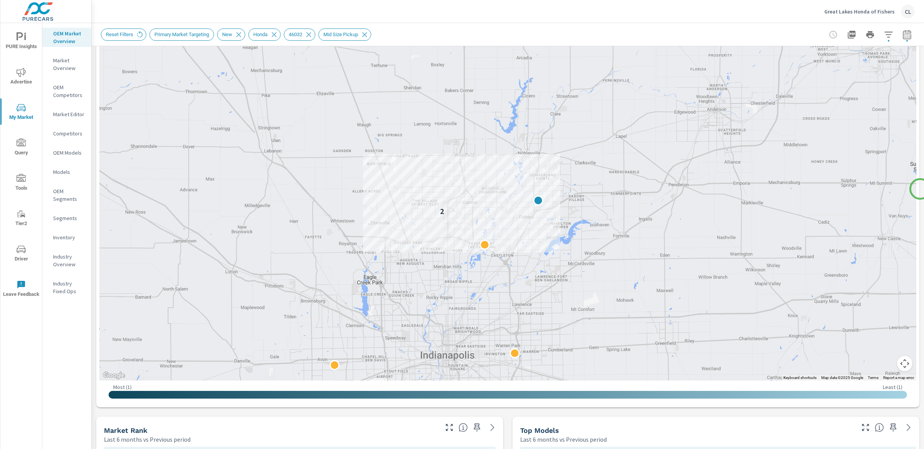
scroll to position [126, 0]
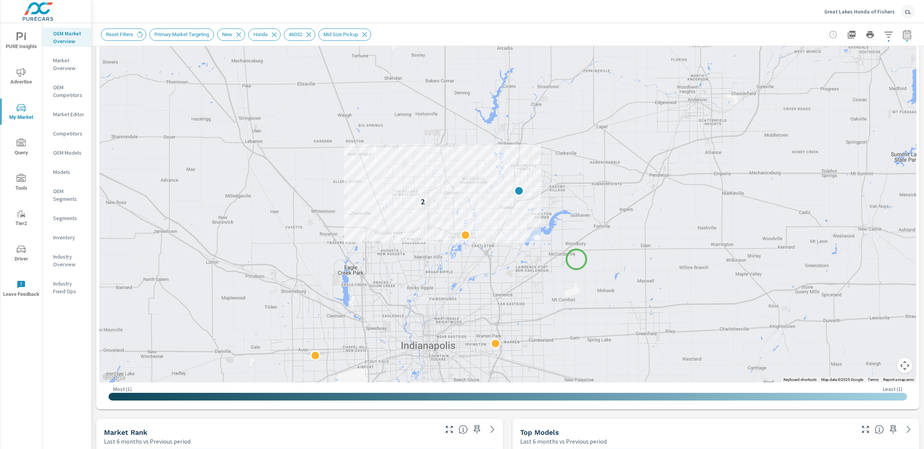
drag, startPoint x: 596, startPoint y: 272, endPoint x: 576, endPoint y: 260, distance: 23.3
click at [576, 260] on div "2" at bounding box center [859, 365] width 740 height 416
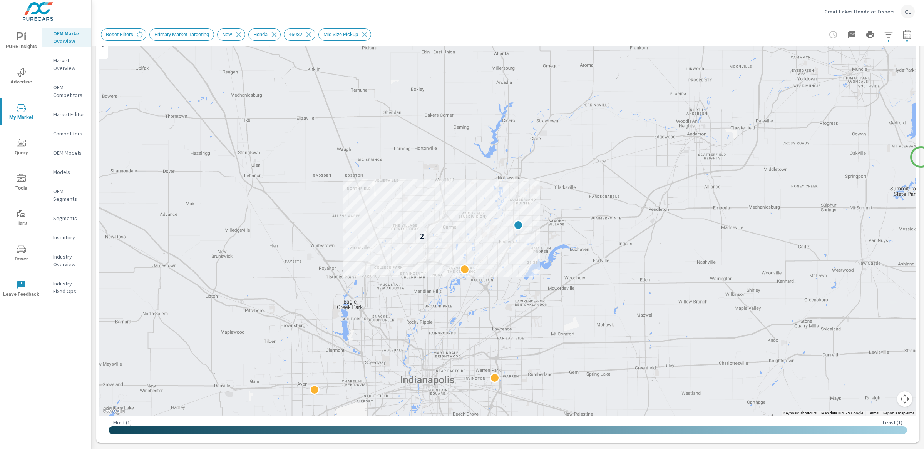
scroll to position [91, 0]
